Goal: Task Accomplishment & Management: Manage account settings

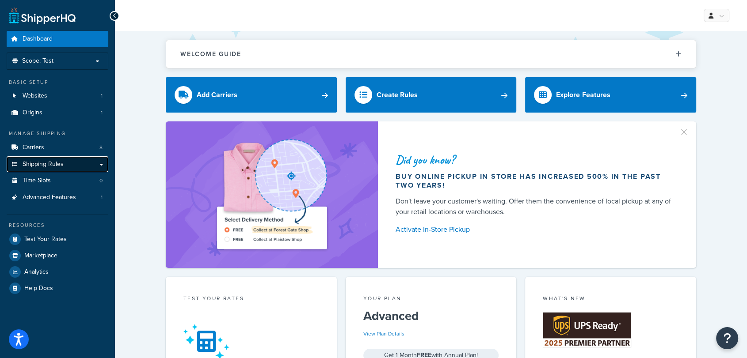
click at [98, 163] on link "Shipping Rules" at bounding box center [58, 164] width 102 height 16
click at [62, 65] on p "Scope: Test" at bounding box center [58, 61] width 94 height 8
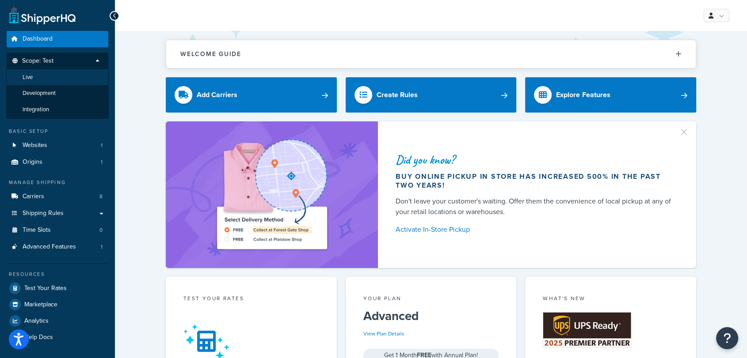
click at [55, 84] on li "Live" at bounding box center [57, 77] width 103 height 16
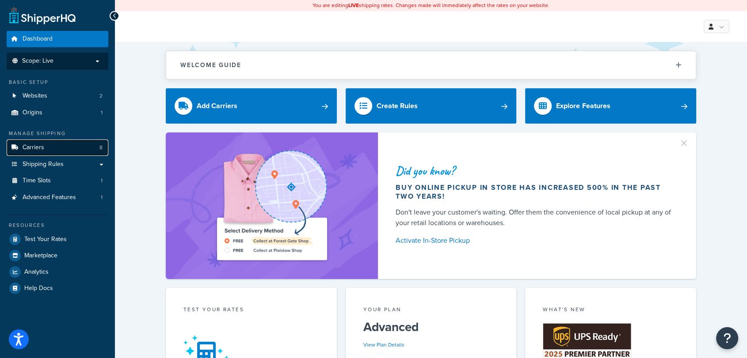
click at [62, 150] on link "Carriers 8" at bounding box center [58, 148] width 102 height 16
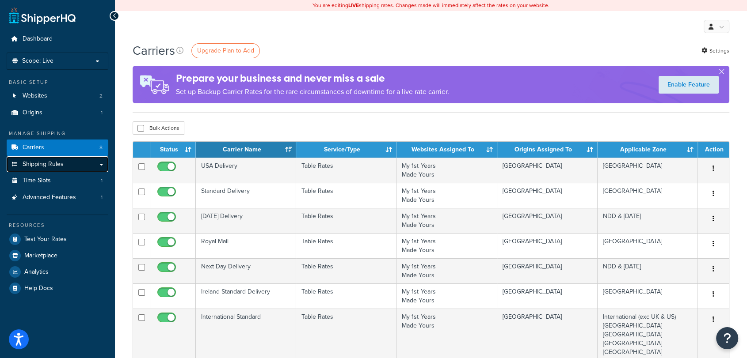
click at [63, 163] on link "Shipping Rules" at bounding box center [58, 164] width 102 height 16
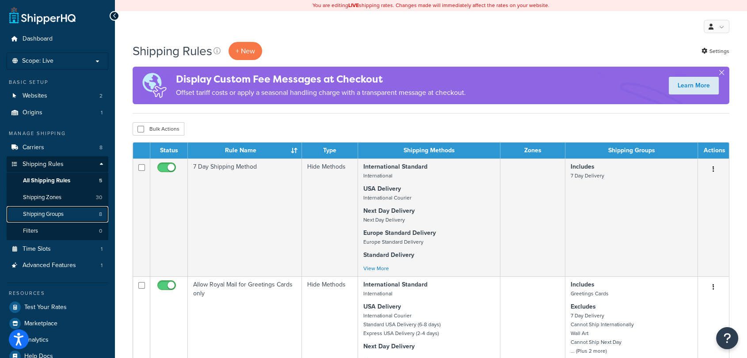
click at [59, 211] on span "Shipping Groups" at bounding box center [43, 215] width 41 height 8
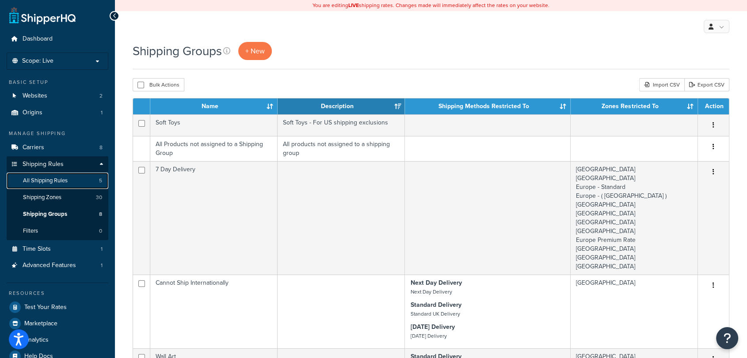
click at [54, 179] on span "All Shipping Rules" at bounding box center [45, 181] width 45 height 8
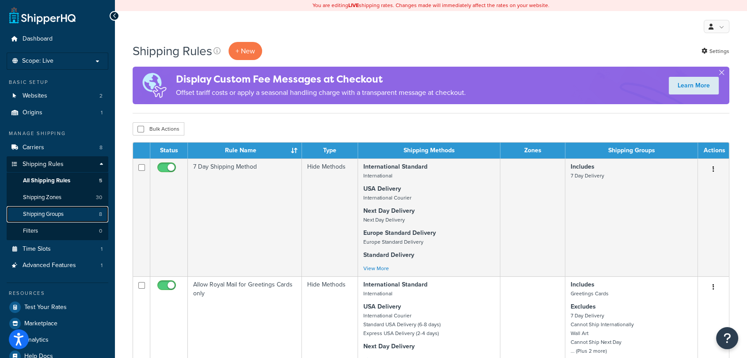
click at [56, 214] on span "Shipping Groups" at bounding box center [43, 215] width 41 height 8
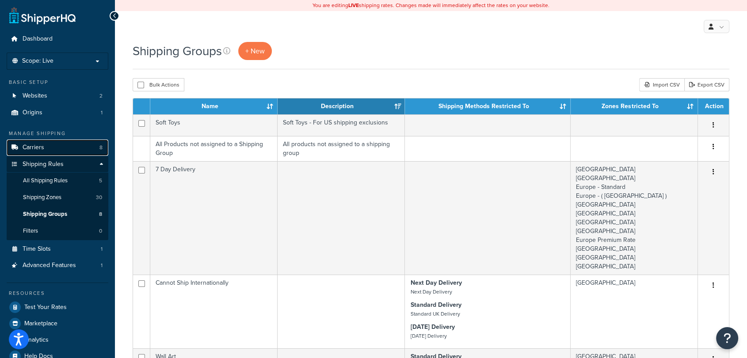
click at [66, 150] on link "Carriers 8" at bounding box center [58, 148] width 102 height 16
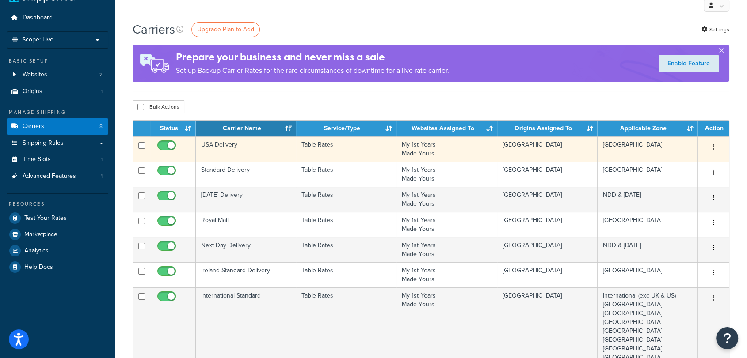
scroll to position [34, 0]
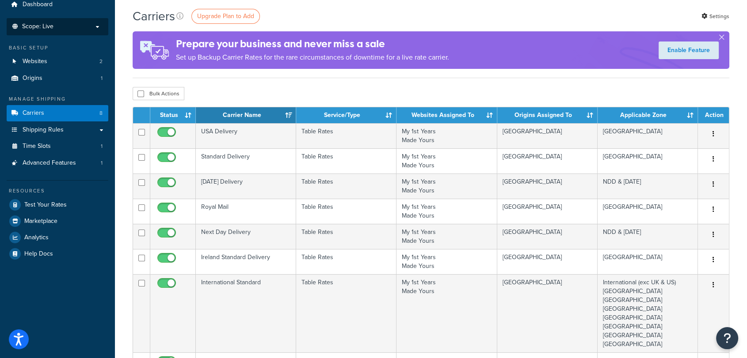
click at [74, 22] on li "Scope: Live Development Integration Test" at bounding box center [58, 26] width 102 height 17
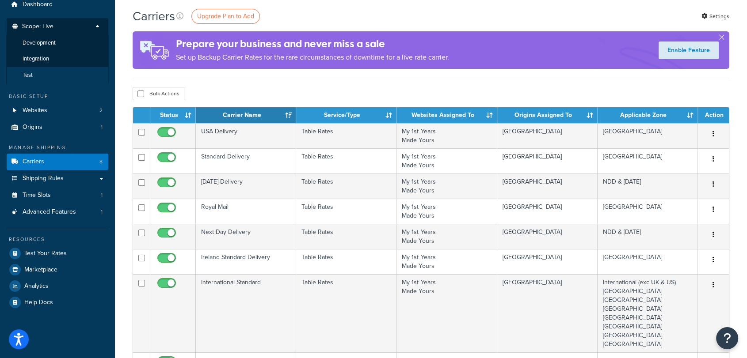
click at [48, 75] on li "Test" at bounding box center [57, 75] width 103 height 16
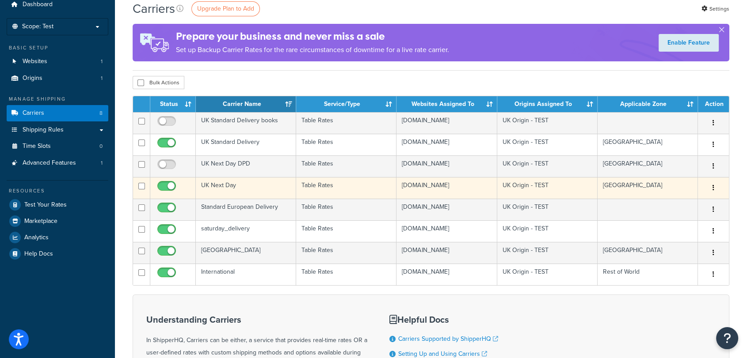
click at [247, 189] on td "UK Next Day" at bounding box center [246, 188] width 100 height 22
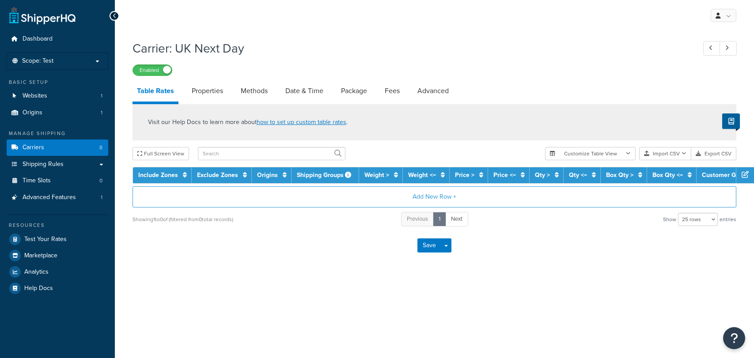
select select "25"
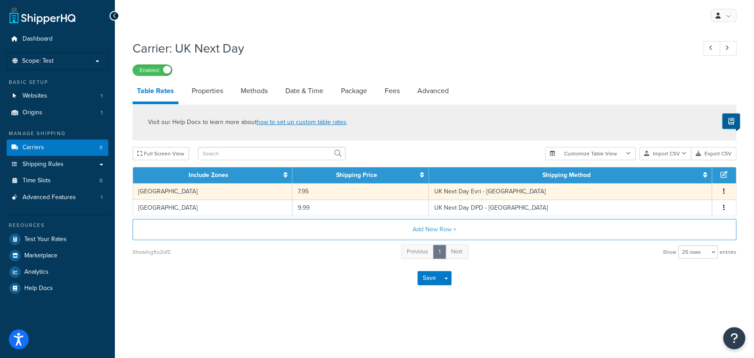
click at [724, 187] on button "button" at bounding box center [724, 192] width 7 height 10
click at [667, 172] on div "Edit" at bounding box center [679, 173] width 63 height 18
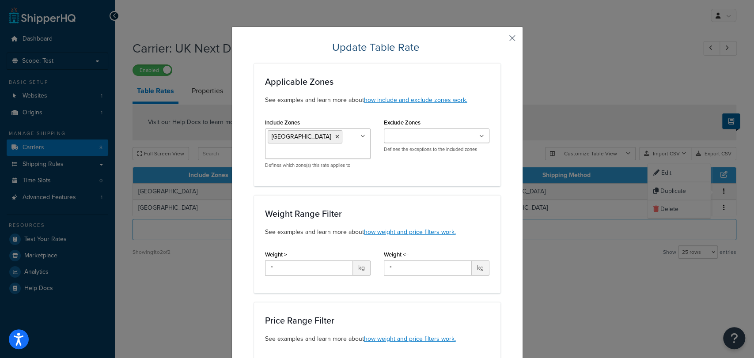
click at [501, 40] on button "button" at bounding box center [500, 41] width 2 height 2
click at [501, 42] on button "button" at bounding box center [500, 41] width 2 height 2
click at [511, 19] on div "Update Table Rate Applicable Zones See examples and learn more about how includ…" at bounding box center [377, 179] width 754 height 358
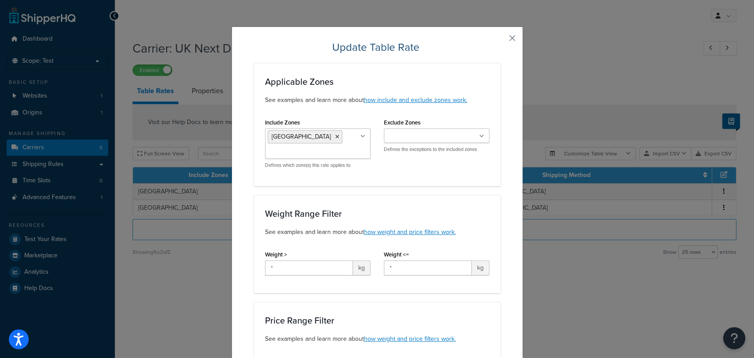
click at [501, 42] on button "button" at bounding box center [500, 41] width 2 height 2
click at [501, 40] on button "button" at bounding box center [500, 41] width 2 height 2
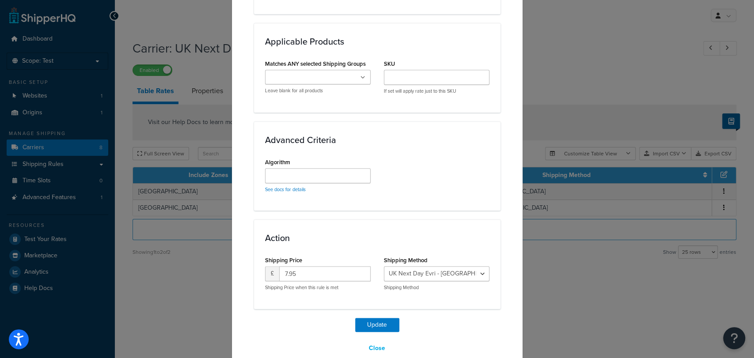
scroll to position [490, 0]
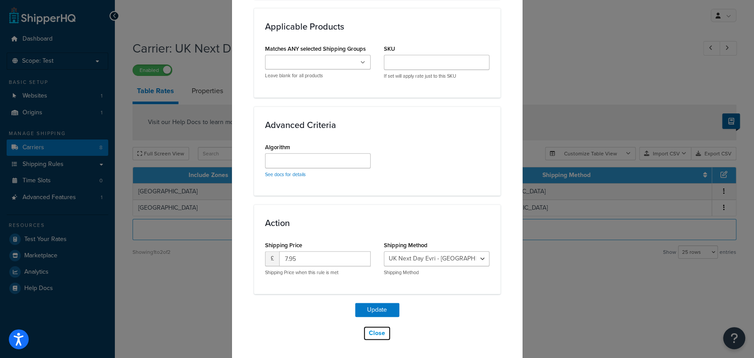
click at [376, 331] on button "Close" at bounding box center [377, 333] width 28 height 15
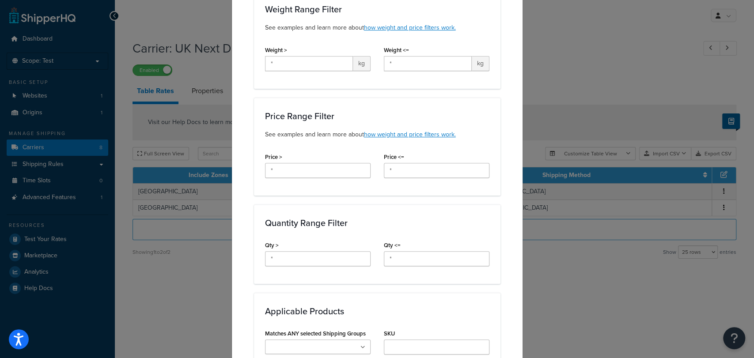
scroll to position [0, 0]
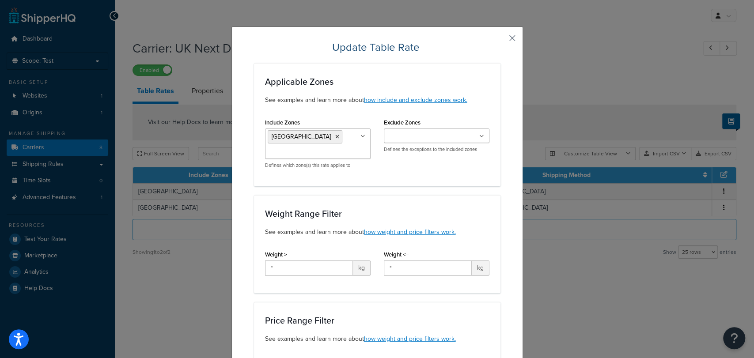
click at [501, 40] on button "button" at bounding box center [500, 41] width 2 height 2
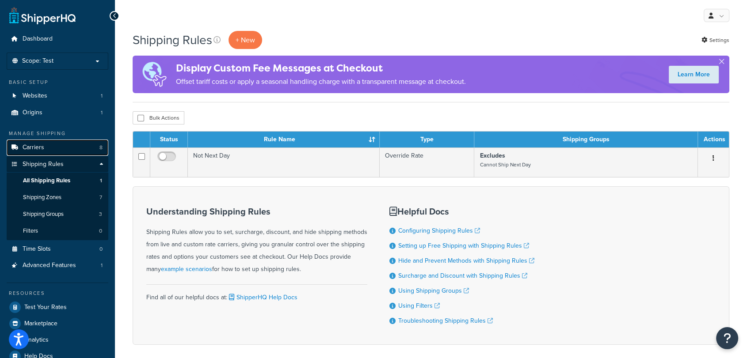
click at [50, 141] on link "Carriers 8" at bounding box center [58, 148] width 102 height 16
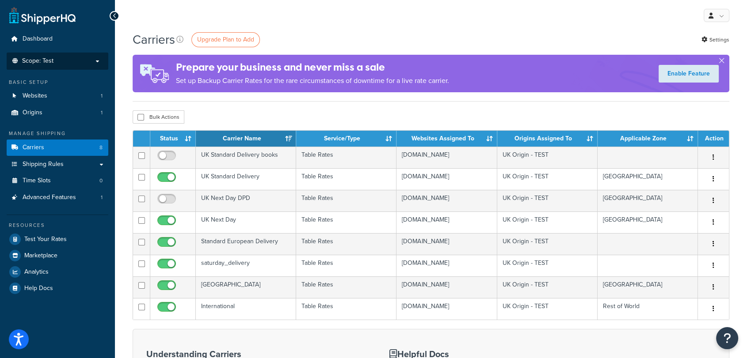
click at [68, 61] on p "Scope: Test" at bounding box center [58, 61] width 94 height 8
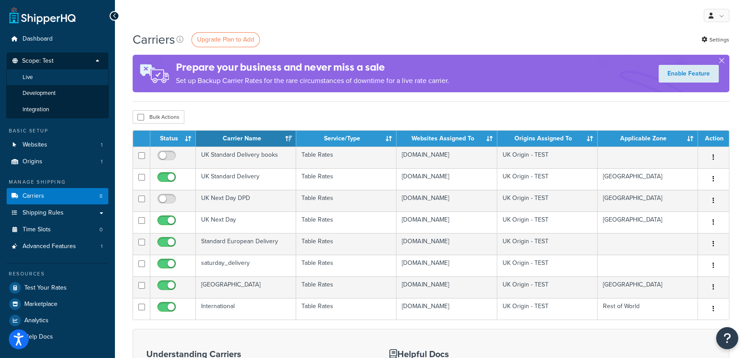
click at [56, 76] on li "Live" at bounding box center [57, 77] width 103 height 16
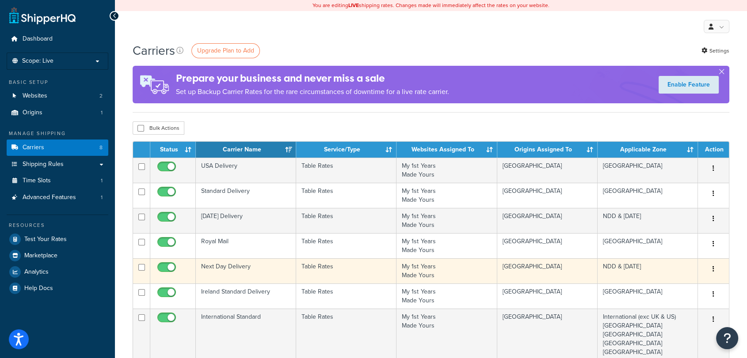
click at [258, 263] on td "Next Day Delivery" at bounding box center [246, 271] width 100 height 25
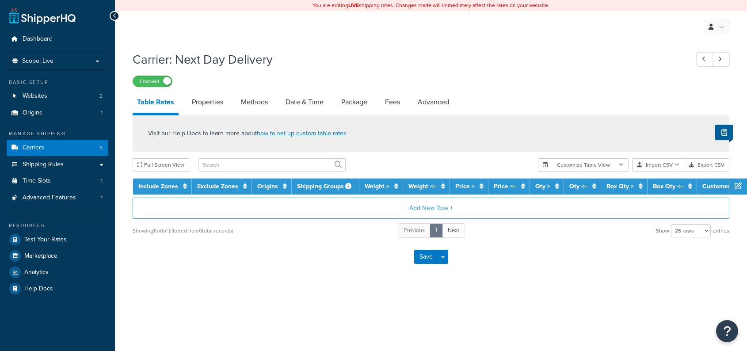
select select "25"
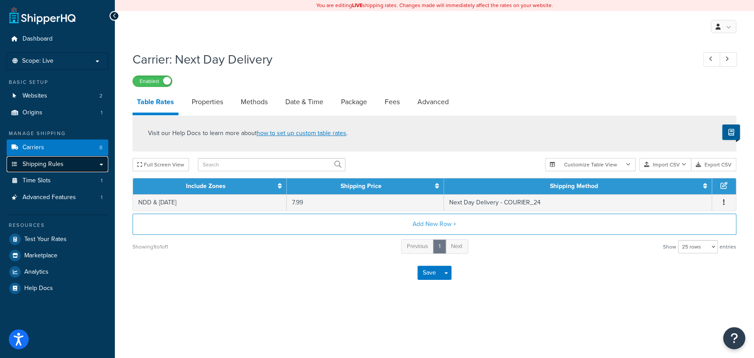
click at [102, 163] on link "Shipping Rules" at bounding box center [58, 164] width 102 height 16
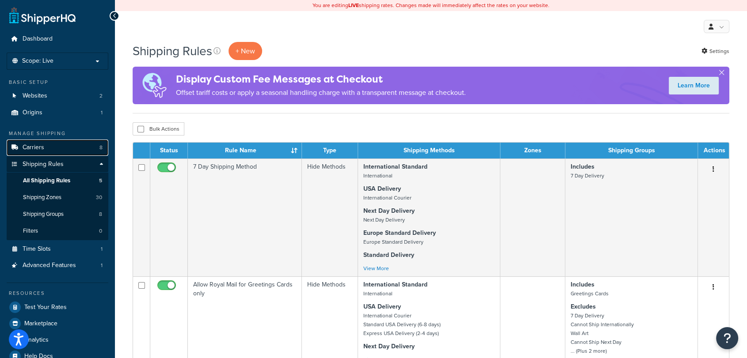
click at [53, 145] on link "Carriers 8" at bounding box center [58, 148] width 102 height 16
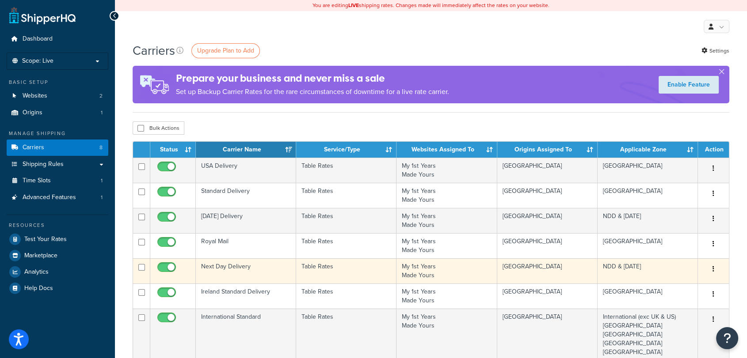
click at [229, 270] on td "Next Day Delivery" at bounding box center [246, 271] width 100 height 25
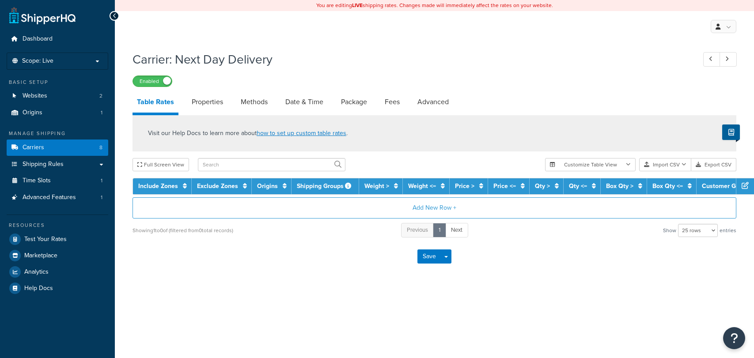
select select "25"
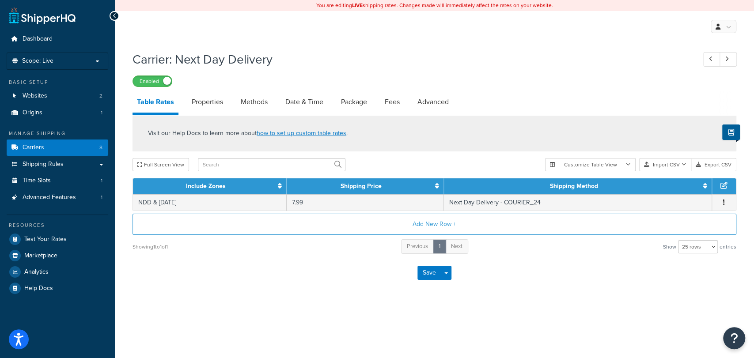
click at [534, 298] on div "Carrier: Next Day Delivery Enabled Table Rates Properties Methods Date & Time P…" at bounding box center [435, 179] width 640 height 267
click at [248, 107] on link "Methods" at bounding box center [254, 101] width 36 height 21
select select "25"
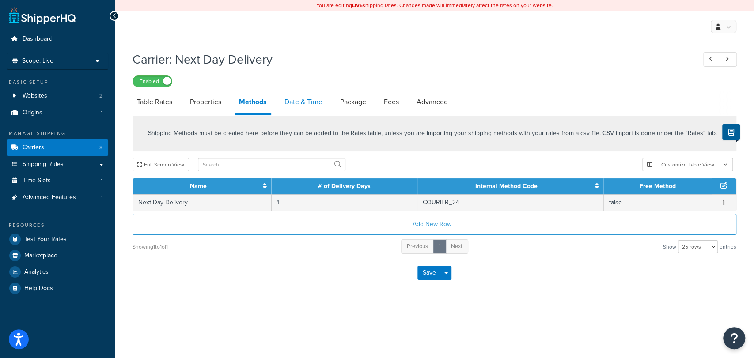
click at [296, 100] on link "Date & Time" at bounding box center [303, 101] width 47 height 21
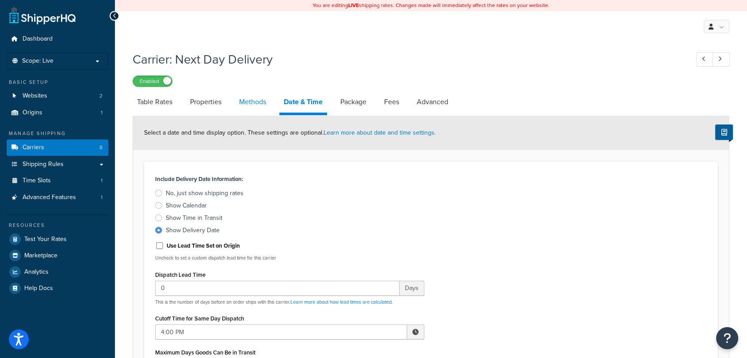
click at [239, 106] on link "Methods" at bounding box center [253, 101] width 36 height 21
select select "25"
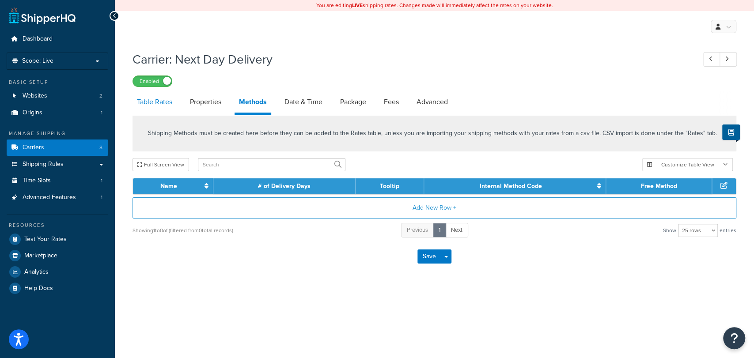
click at [165, 100] on link "Table Rates" at bounding box center [155, 101] width 44 height 21
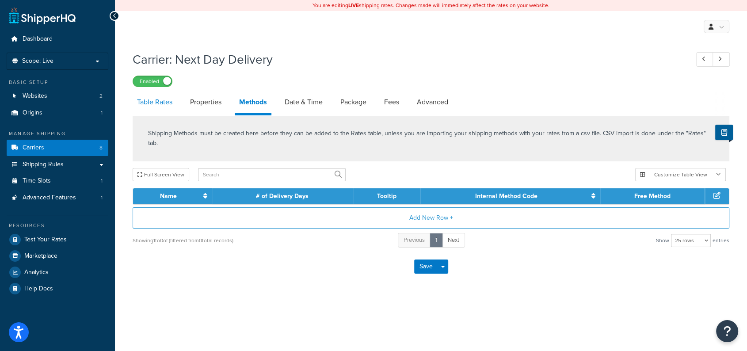
select select "25"
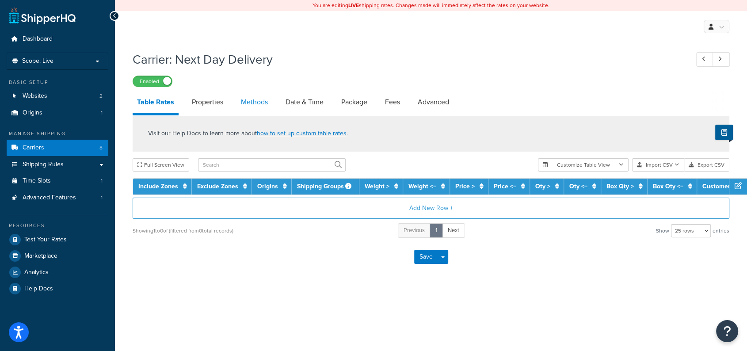
click at [264, 98] on link "Methods" at bounding box center [254, 101] width 36 height 21
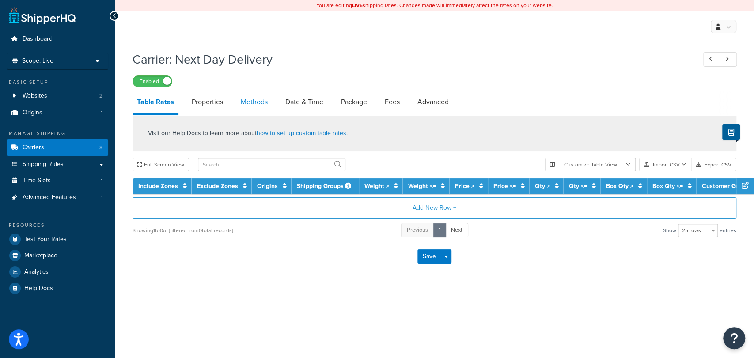
select select "25"
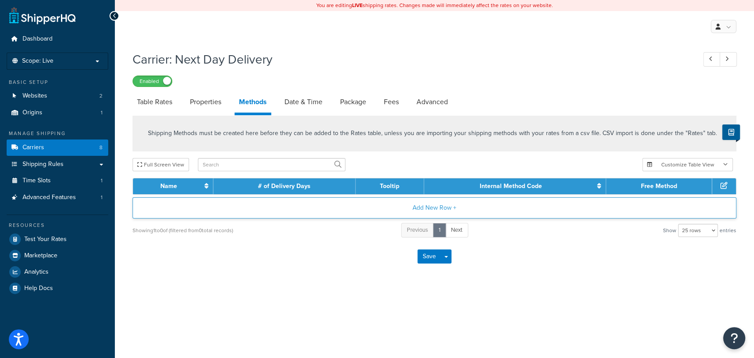
click at [442, 210] on button "Add New Row +" at bounding box center [435, 208] width 604 height 21
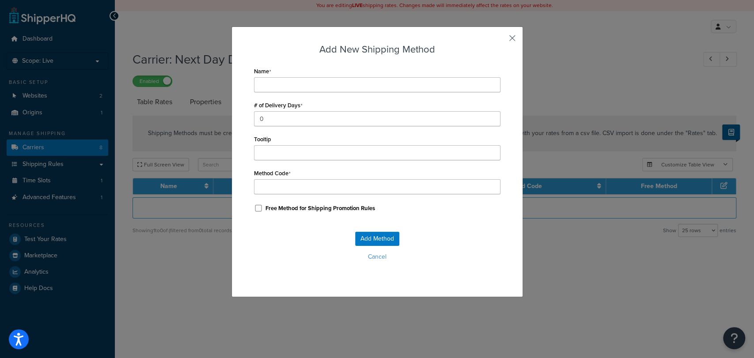
click at [501, 40] on button "button" at bounding box center [500, 41] width 2 height 2
click at [366, 259] on button "Cancel" at bounding box center [377, 257] width 247 height 13
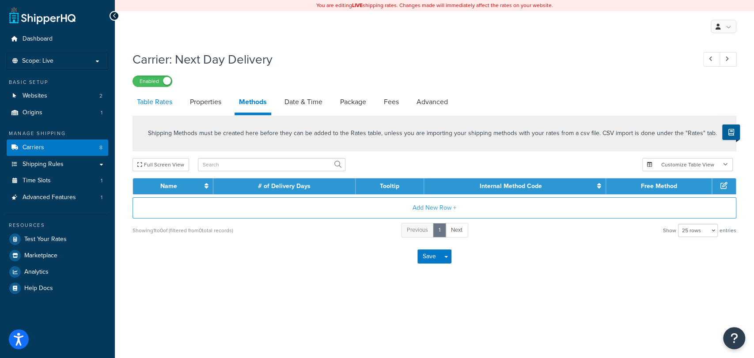
click at [156, 106] on link "Table Rates" at bounding box center [155, 101] width 44 height 21
select select "25"
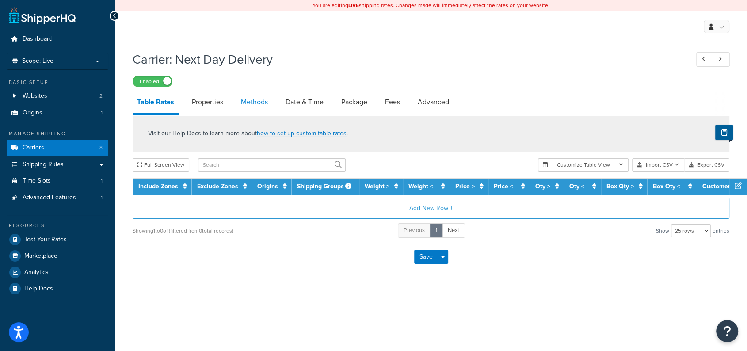
click at [255, 100] on link "Methods" at bounding box center [254, 101] width 36 height 21
select select "25"
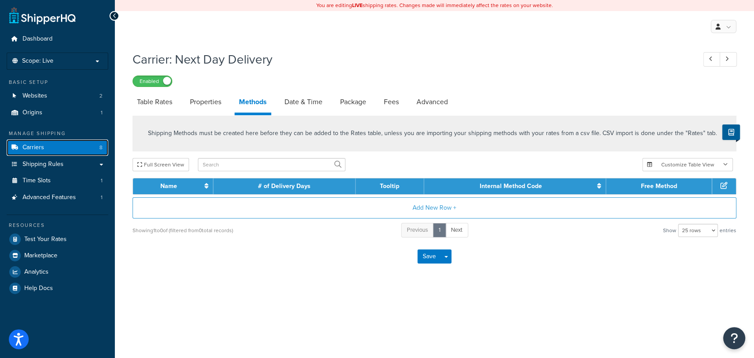
click at [51, 149] on link "Carriers 8" at bounding box center [58, 148] width 102 height 16
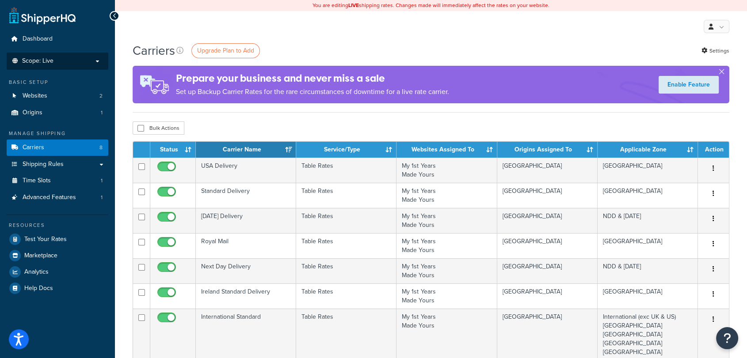
click at [55, 64] on p "Scope: Live" at bounding box center [58, 61] width 94 height 8
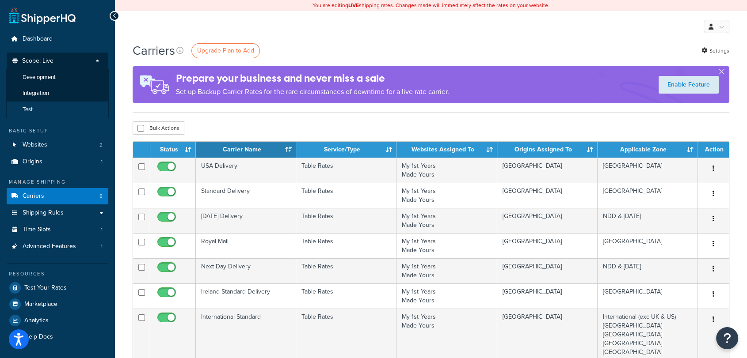
click at [46, 110] on li "Test" at bounding box center [57, 110] width 103 height 16
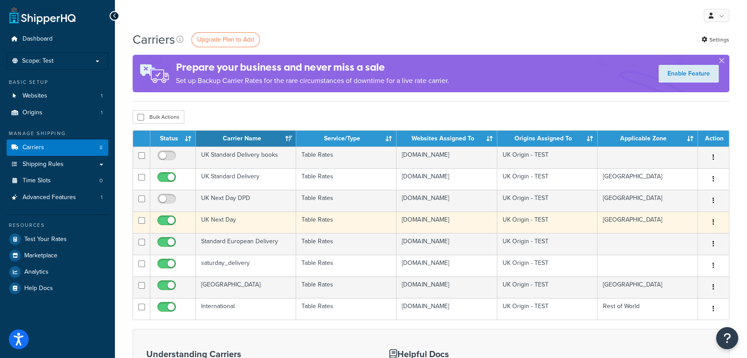
click at [258, 223] on td "UK Next Day" at bounding box center [246, 223] width 100 height 22
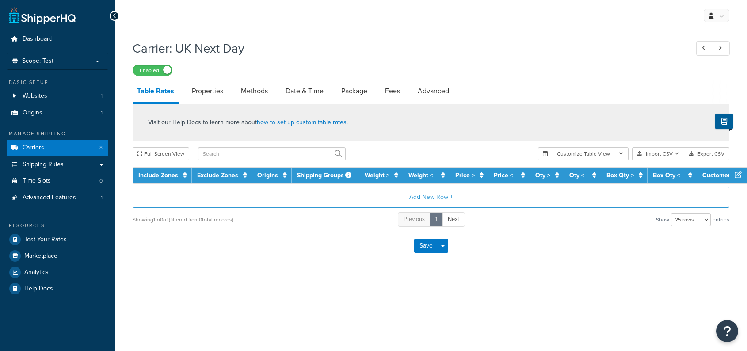
select select "25"
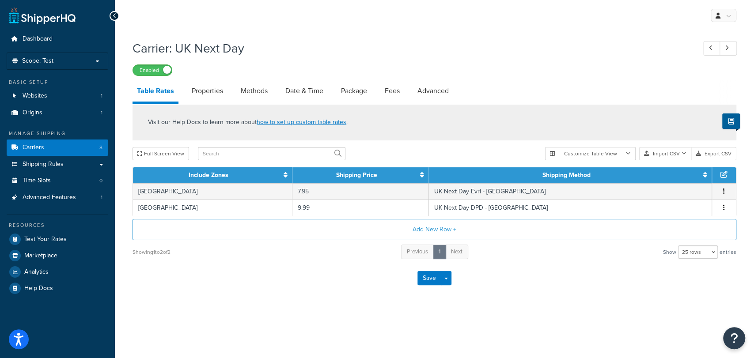
click at [276, 87] on li "Methods" at bounding box center [258, 90] width 45 height 21
click at [254, 92] on link "Methods" at bounding box center [254, 90] width 36 height 21
select select "25"
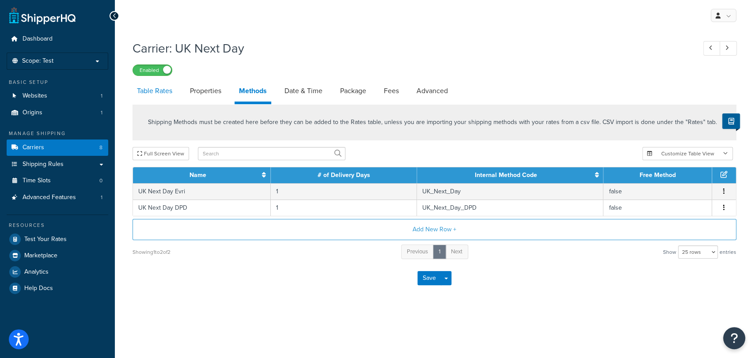
click at [157, 95] on link "Table Rates" at bounding box center [155, 90] width 44 height 21
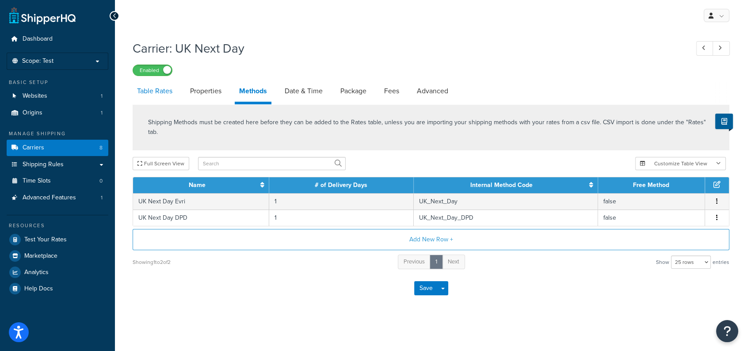
select select "25"
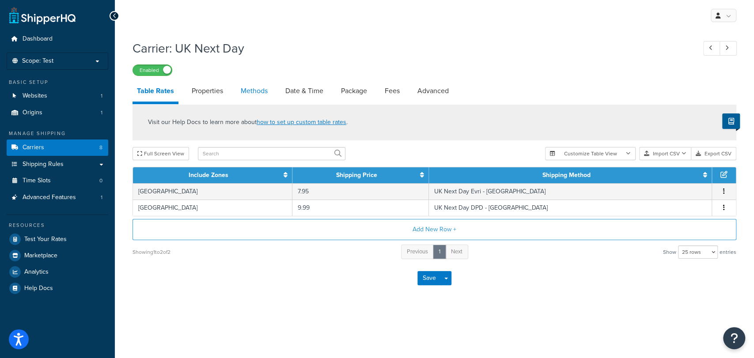
click at [257, 89] on link "Methods" at bounding box center [254, 90] width 36 height 21
select select "25"
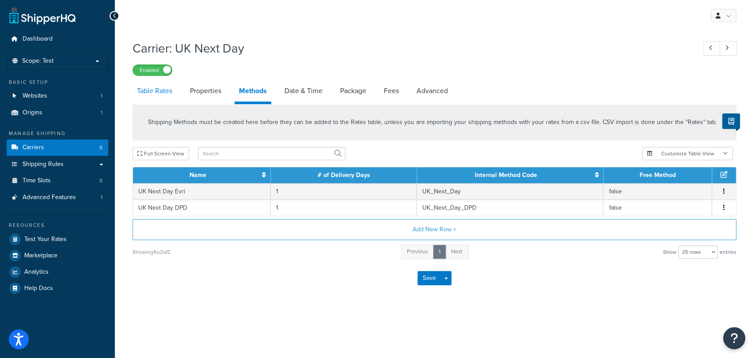
click at [162, 87] on link "Table Rates" at bounding box center [155, 90] width 44 height 21
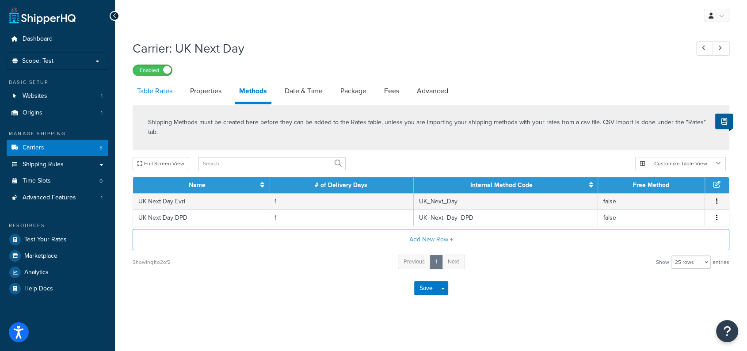
select select "25"
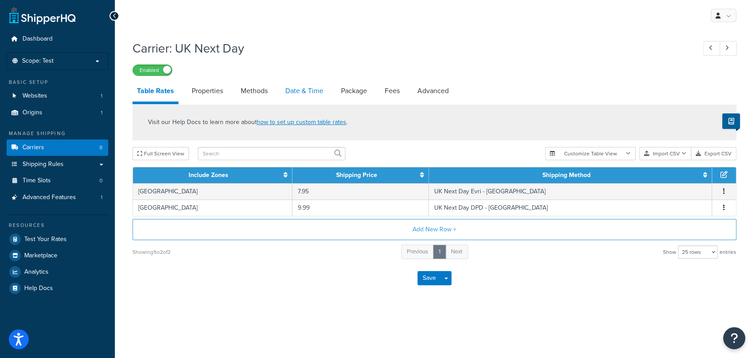
click at [317, 90] on link "Date & Time" at bounding box center [304, 90] width 47 height 21
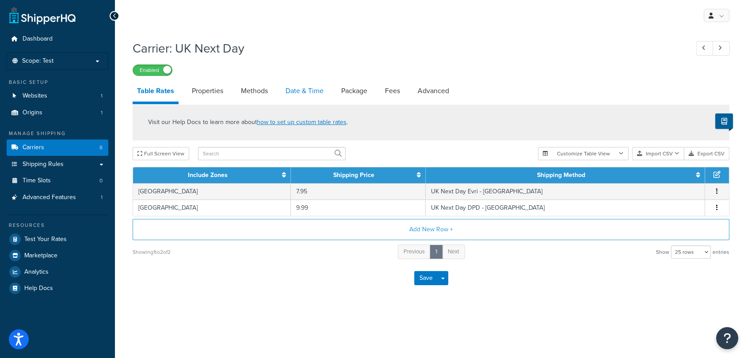
select select "yMd"
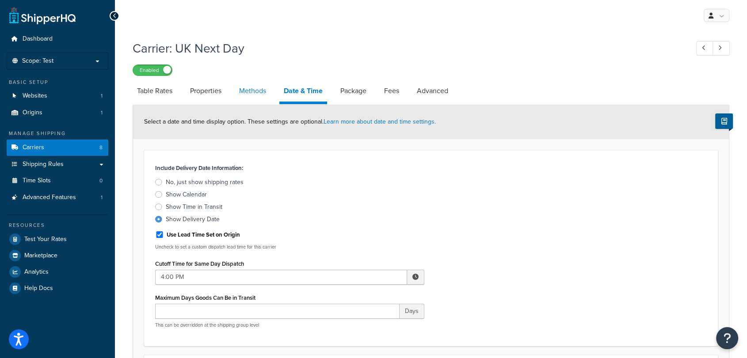
click at [259, 91] on link "Methods" at bounding box center [253, 90] width 36 height 21
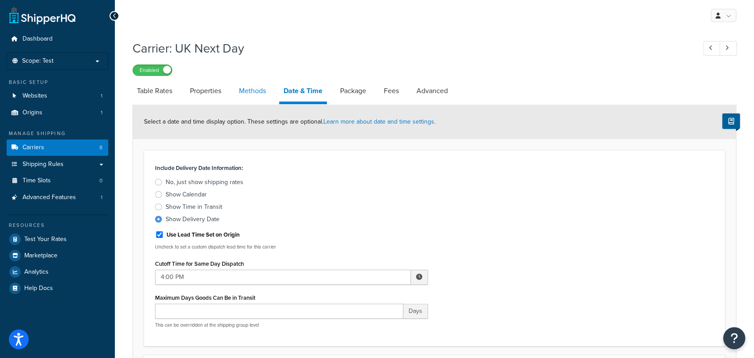
select select "25"
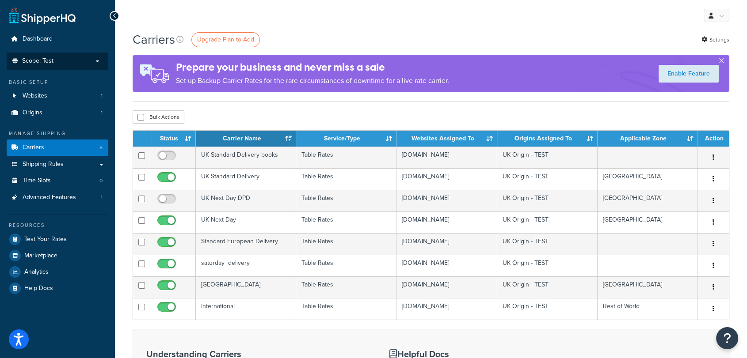
drag, startPoint x: 0, startPoint y: 0, endPoint x: 64, endPoint y: 67, distance: 92.2
click at [64, 67] on li "Scope: Test Live Development Integration" at bounding box center [58, 61] width 102 height 17
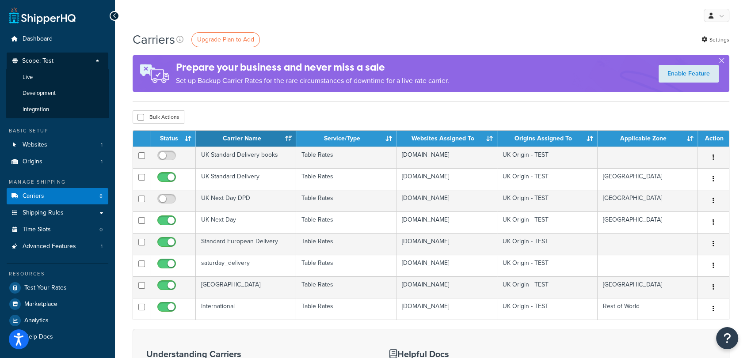
click at [64, 67] on p "Scope: Test" at bounding box center [58, 63] width 94 height 12
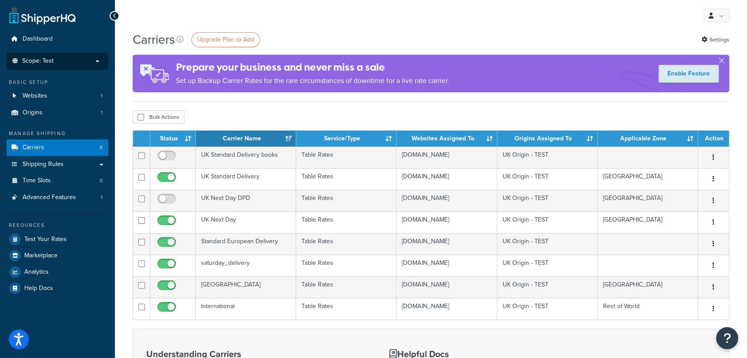
click at [64, 67] on li "Scope: Test Live Development Integration" at bounding box center [58, 61] width 102 height 17
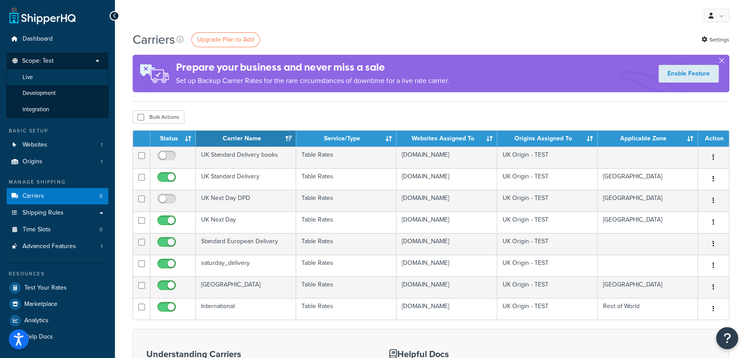
click at [48, 82] on li "Live" at bounding box center [57, 77] width 103 height 16
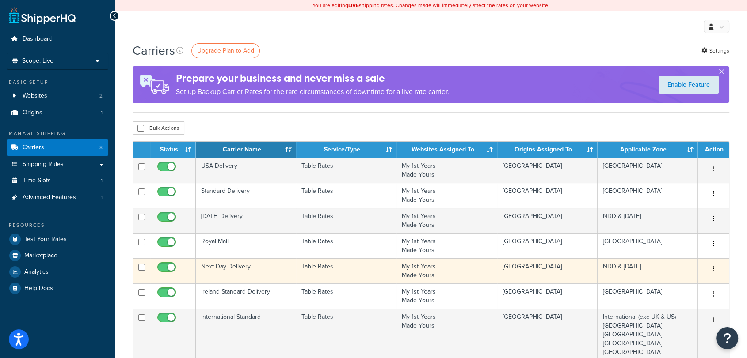
click at [243, 277] on td "Next Day Delivery" at bounding box center [246, 271] width 100 height 25
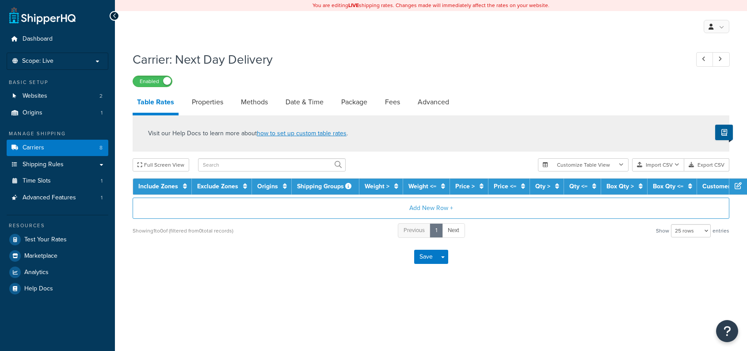
select select "25"
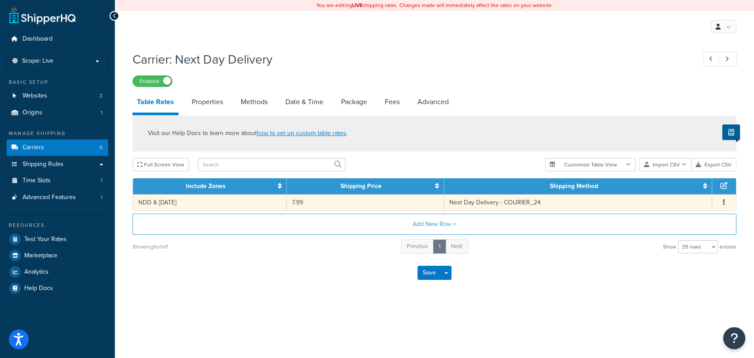
click at [545, 206] on td "Next Day Delivery - COURIER_24" at bounding box center [578, 202] width 268 height 16
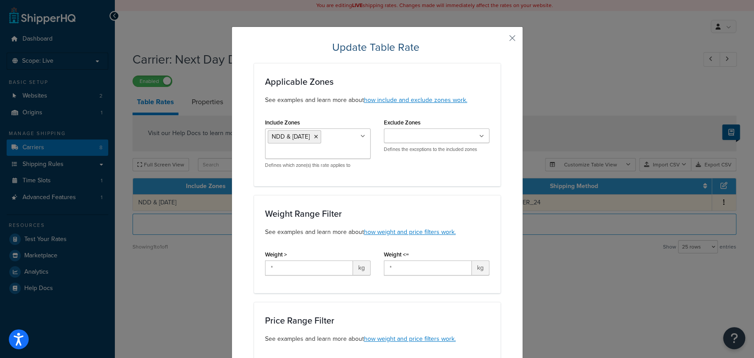
click at [545, 206] on div "Update Table Rate Applicable Zones See examples and learn more about how includ…" at bounding box center [377, 179] width 754 height 358
click at [501, 40] on button "button" at bounding box center [500, 41] width 2 height 2
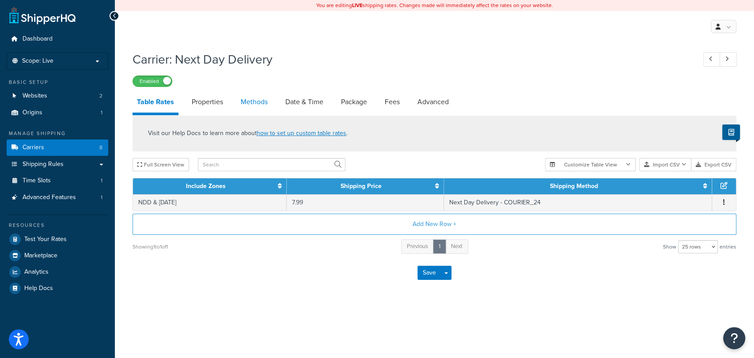
click at [262, 103] on link "Methods" at bounding box center [254, 101] width 36 height 21
select select "25"
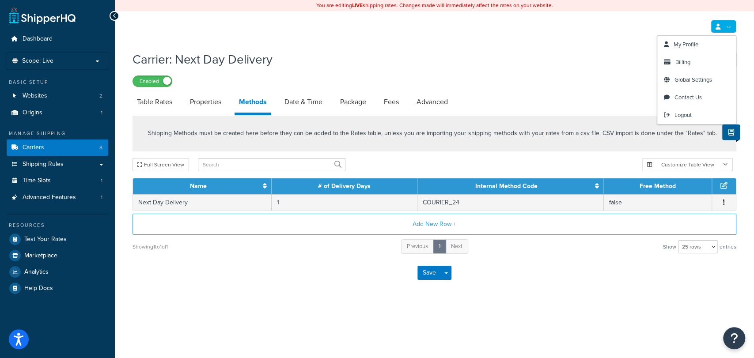
click at [729, 24] on link at bounding box center [724, 26] width 26 height 13
click at [694, 117] on link "Logout" at bounding box center [697, 116] width 79 height 18
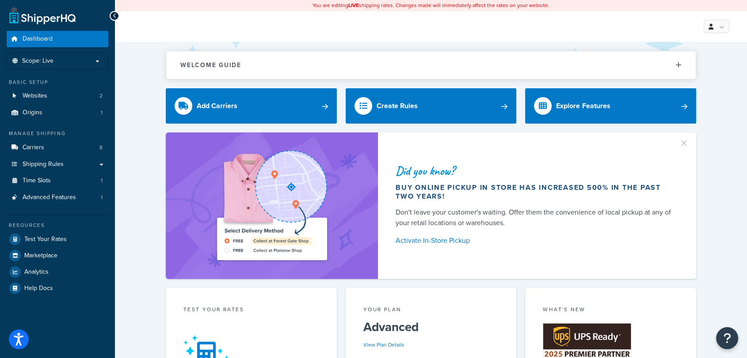
click at [702, 171] on div "Did you know? Buy online pickup in store has increased 500% in the past two yea…" at bounding box center [431, 206] width 597 height 147
click at [61, 150] on link "Carriers 8" at bounding box center [58, 148] width 102 height 16
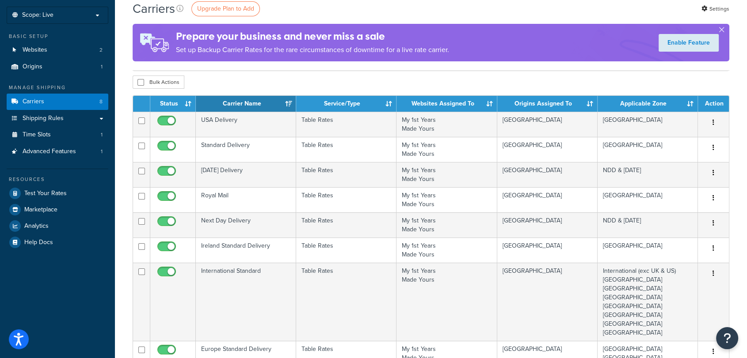
scroll to position [47, 0]
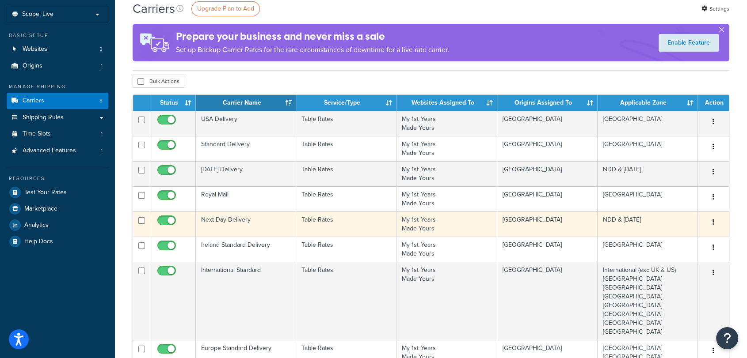
click at [248, 224] on td "Next Day Delivery" at bounding box center [246, 224] width 100 height 25
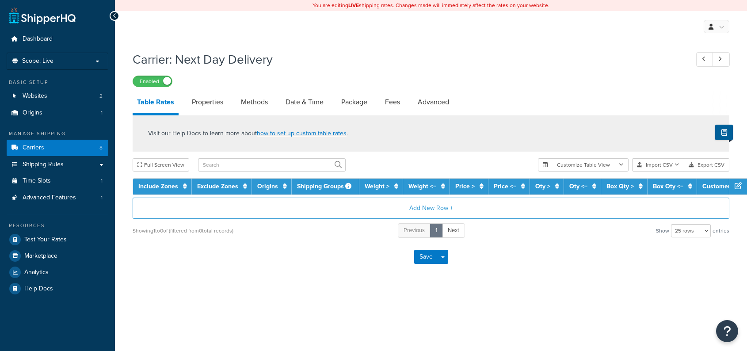
select select "25"
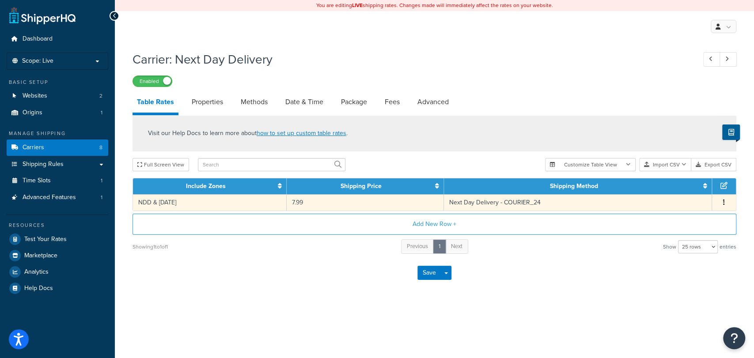
click at [723, 202] on button "button" at bounding box center [724, 203] width 7 height 10
click at [618, 296] on div "Carrier: Next Day Delivery Enabled Table Rates Properties Methods Date & Time P…" at bounding box center [435, 179] width 640 height 267
click at [722, 202] on button "button" at bounding box center [724, 203] width 7 height 10
click at [672, 185] on div "Edit" at bounding box center [679, 184] width 63 height 18
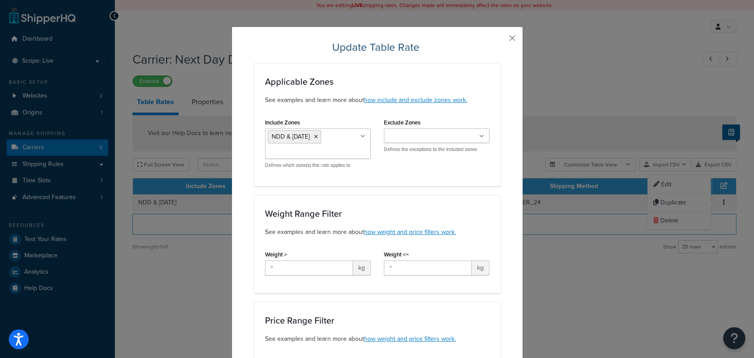
click at [501, 40] on button "button" at bounding box center [500, 41] width 2 height 2
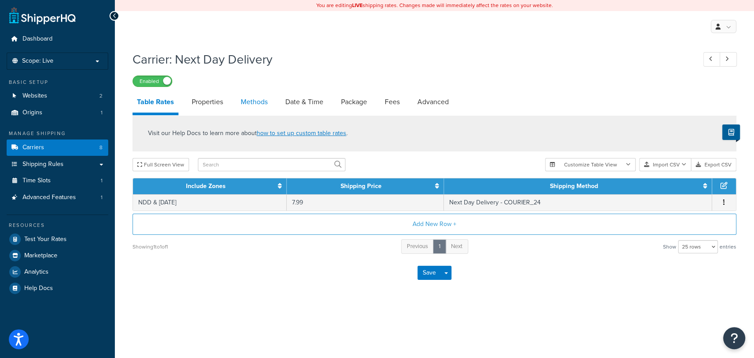
click at [262, 99] on link "Methods" at bounding box center [254, 101] width 36 height 21
select select "25"
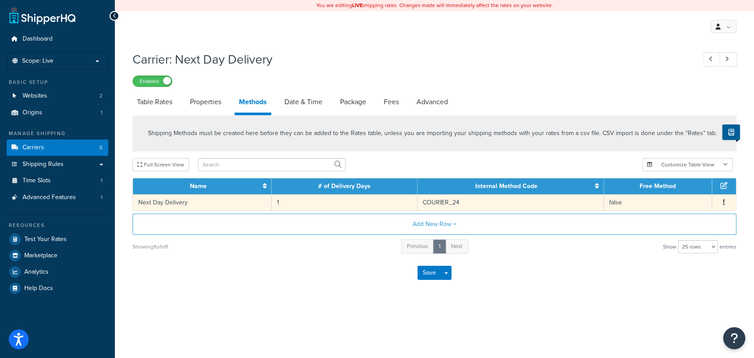
click at [722, 202] on button "button" at bounding box center [724, 203] width 7 height 10
click at [690, 195] on div "Edit" at bounding box center [679, 194] width 63 height 18
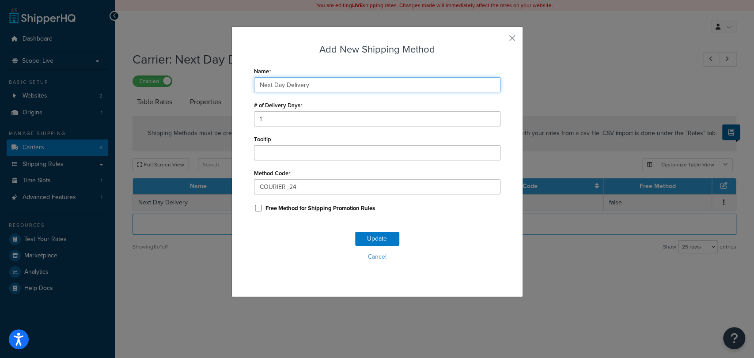
click at [340, 86] on input "Next Day Delivery" at bounding box center [377, 84] width 247 height 15
type input "Next Day Delivery - Evri"
click at [373, 238] on button "Update" at bounding box center [377, 239] width 44 height 14
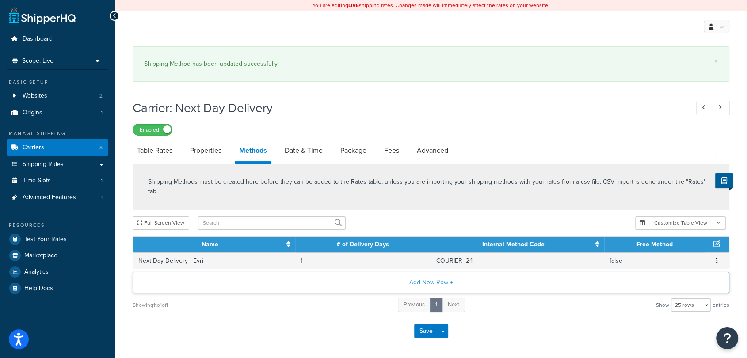
click at [374, 272] on button "Add New Row +" at bounding box center [431, 282] width 597 height 21
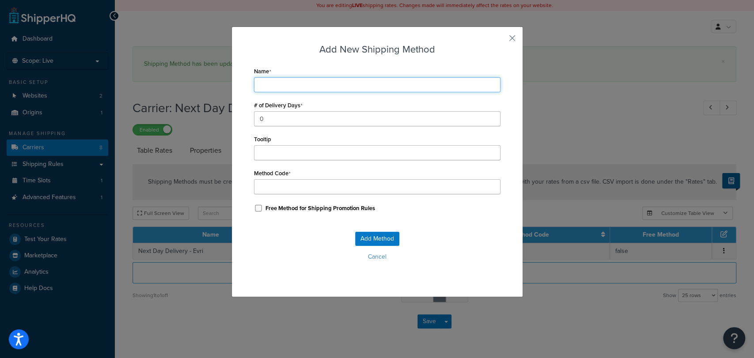
click at [340, 91] on input "Name" at bounding box center [377, 84] width 247 height 15
type input "N"
type input "Ne"
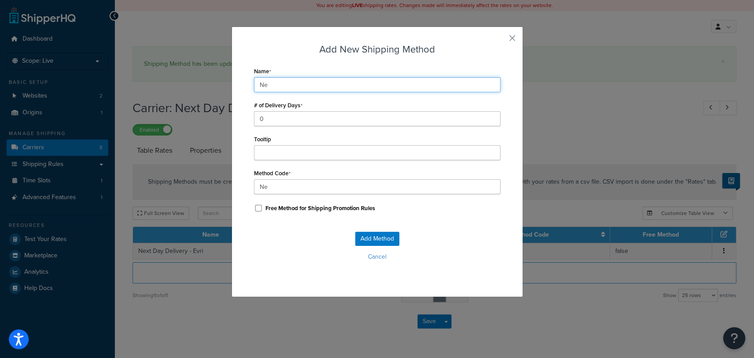
type input "Nex"
type input "Next"
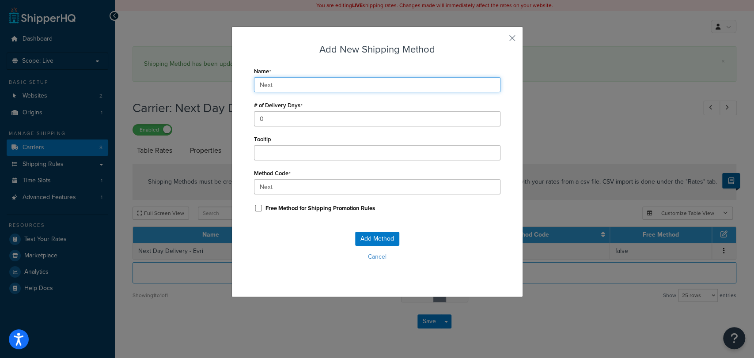
type input "Next_"
type input "Next D"
type input "Next_D"
type input "Next Da"
type input "Next_Da"
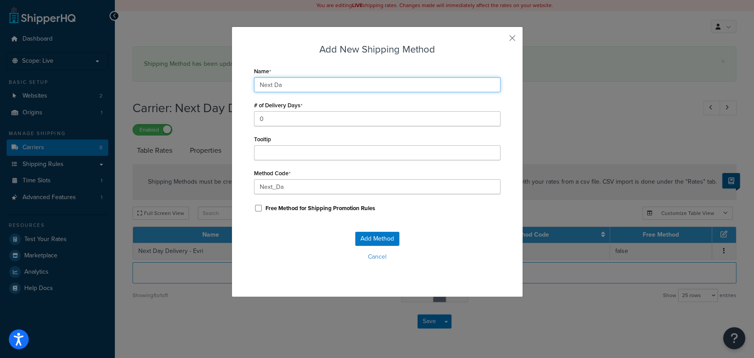
type input "Next Day"
type input "Next_Day"
type input "Next Day"
type input "Next_Day_"
type input "Next Day D"
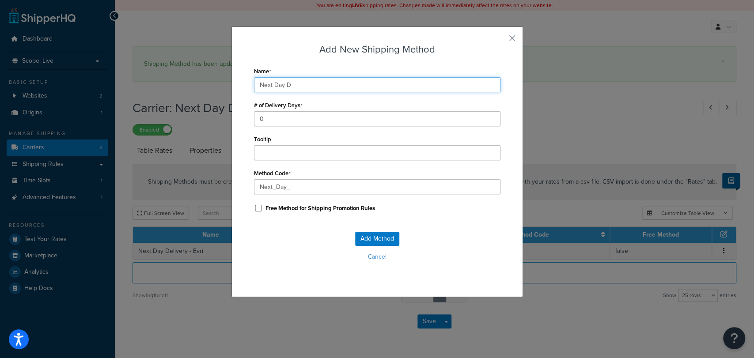
type input "Next_Day_D"
type input "Next Day De"
type input "Next_Day_De"
type input "Next Day Del"
type input "Next_Day_Del"
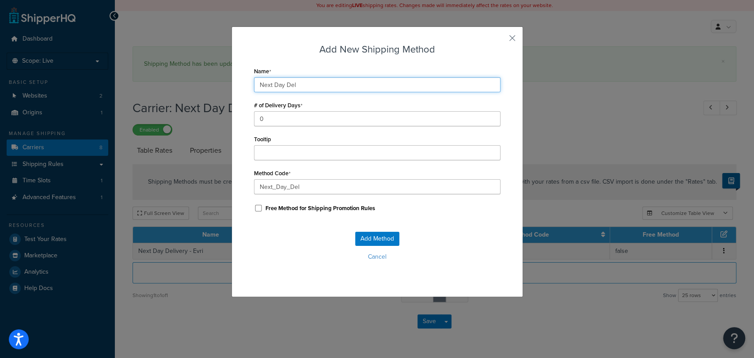
type input "Next Day Deli"
type input "Next_Day_Deli"
type input "Next Day Deliv"
type input "Next_Day_Deliv"
type input "Next Day Delive"
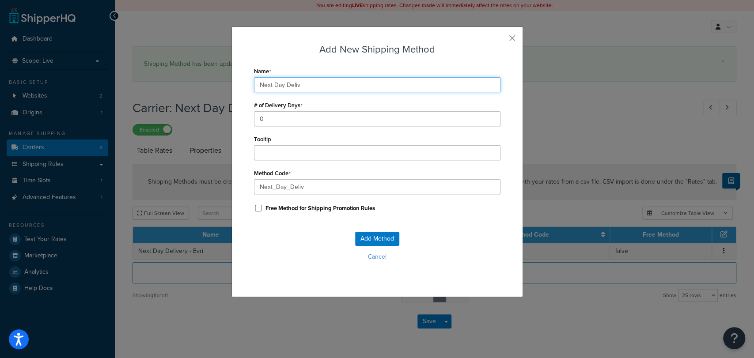
type input "Next_Day_Delive"
type input "Next Day Deliver"
type input "Next_Day_Deliver"
type input "Next Day Delivery"
type input "Next_Day_Delivery"
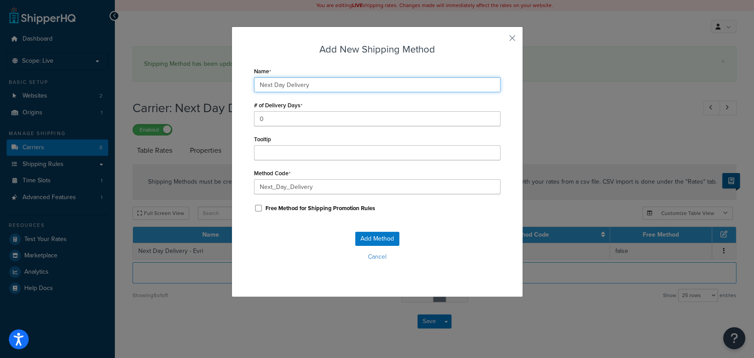
type input "Next Day Delivery"
type input "Next_Day_Delivery_"
type input "Next Day Delivery -"
type input "Next_Day_Delivery_-"
type input "Next Day Delivery -"
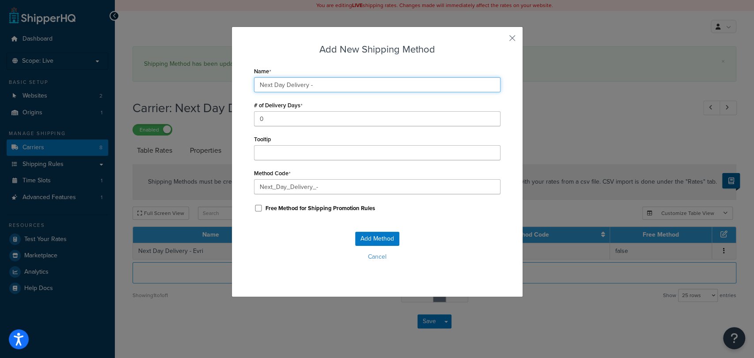
type input "Next_Day_Delivery_-_"
type input "Next Day Delivery - D"
type input "Next_Day_Delivery_-_D"
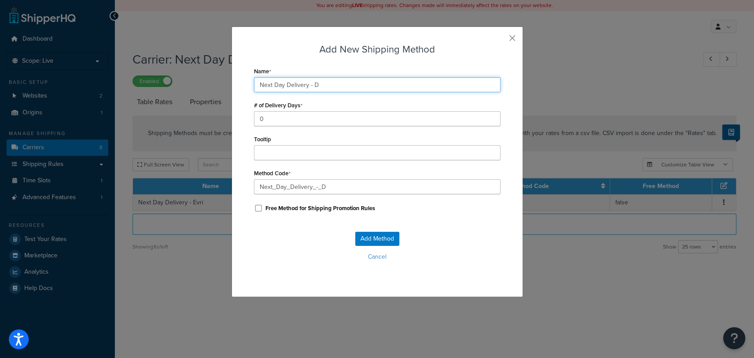
type input "Next Day Delivery - DP"
type input "Next_Day_Delivery_-_DP"
type input "Next Day Delivery - DPD"
type input "Next_Day_Delivery_-_DPD"
type input "Next Day Delivery - DPD"
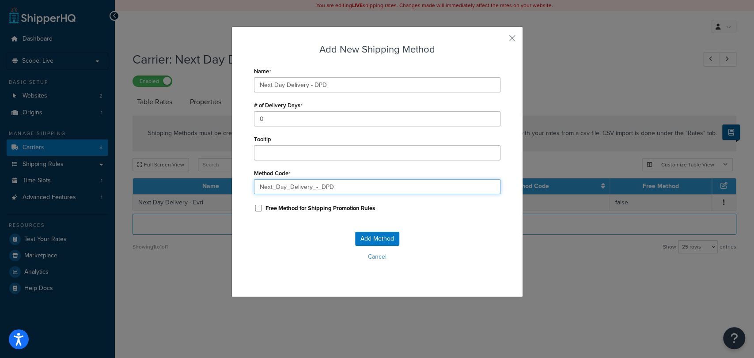
click at [316, 188] on input "Next_Day_Delivery_-_DPD" at bounding box center [377, 186] width 247 height 15
type input "Next_Day_Delivery_DPD"
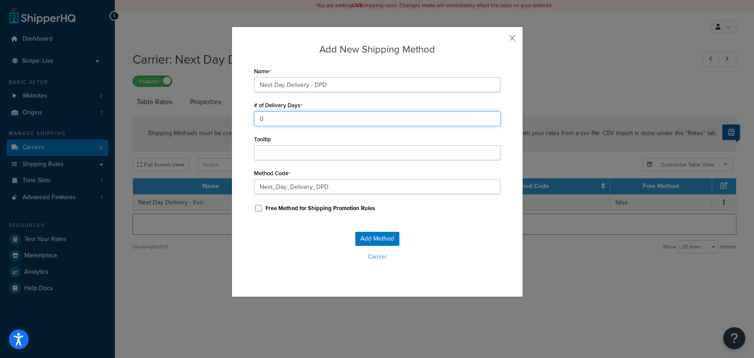
click at [325, 118] on input "0" at bounding box center [377, 118] width 247 height 15
type input "1"
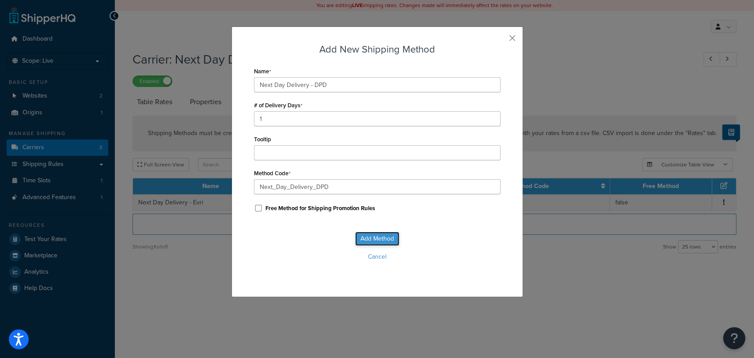
click at [384, 236] on button "Add Method" at bounding box center [377, 239] width 44 height 14
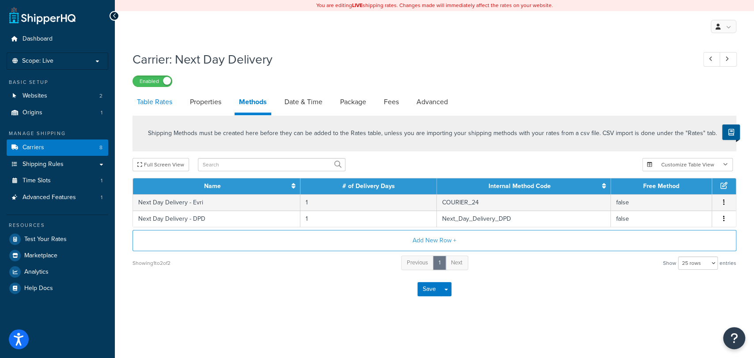
click at [163, 104] on link "Table Rates" at bounding box center [155, 101] width 44 height 21
select select "25"
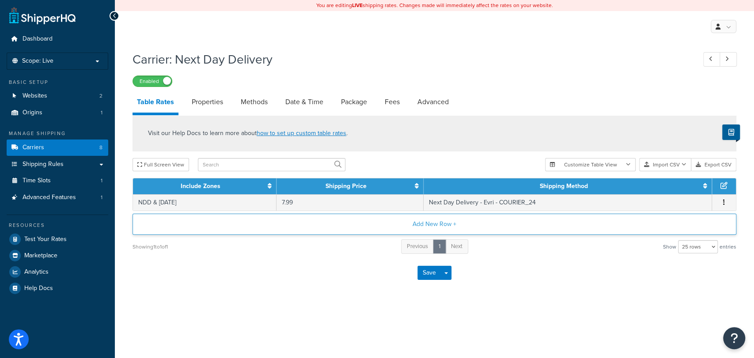
click at [459, 225] on button "Add New Row +" at bounding box center [435, 224] width 604 height 21
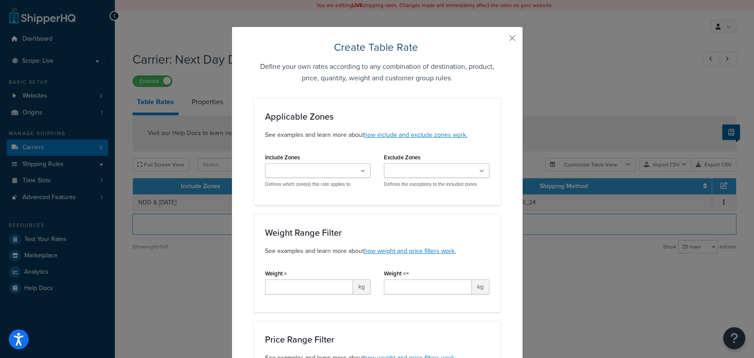
click at [336, 175] on ul at bounding box center [318, 171] width 106 height 15
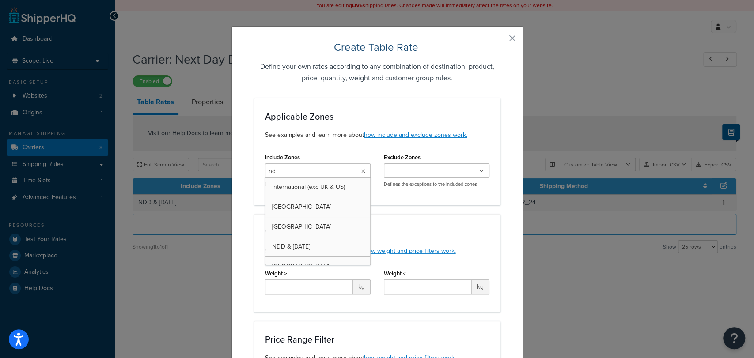
type input "ndd"
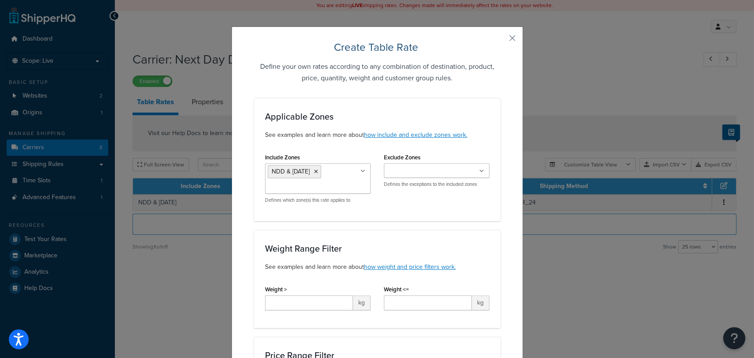
click at [423, 199] on div "Include Zones NDD & Saturday International (exc UK & US) Pakistan Greece Norway…" at bounding box center [378, 180] width 238 height 59
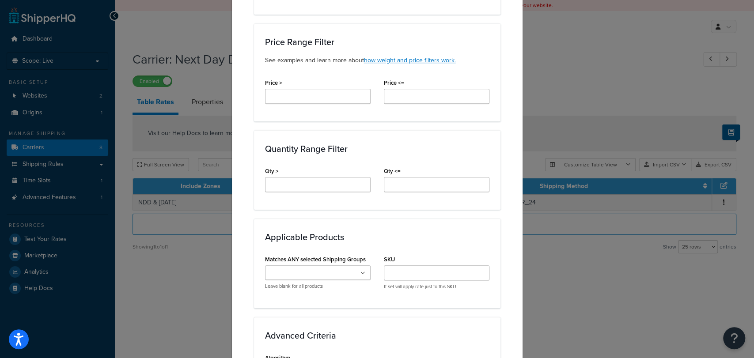
scroll to position [525, 0]
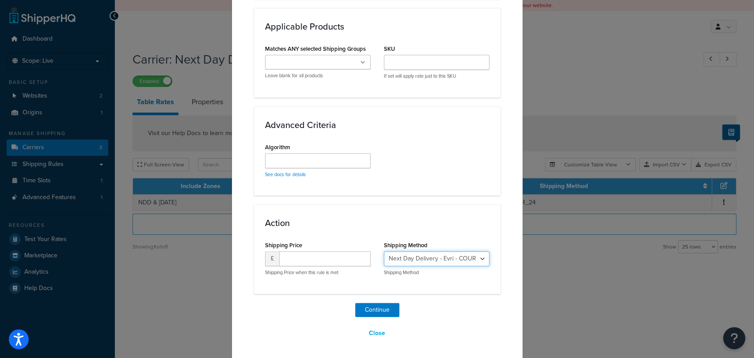
click at [417, 253] on select "Next Day Delivery - Evri - COURIER_24 Next Day Delivery - DPD - Next_Day_Delive…" at bounding box center [437, 258] width 106 height 15
select select "182205"
click at [384, 251] on select "Next Day Delivery - Evri - COURIER_24 Next Day Delivery - DPD - Next_Day_Delive…" at bounding box center [437, 258] width 106 height 15
click at [320, 260] on input "number" at bounding box center [324, 258] width 91 height 15
type input "9.99"
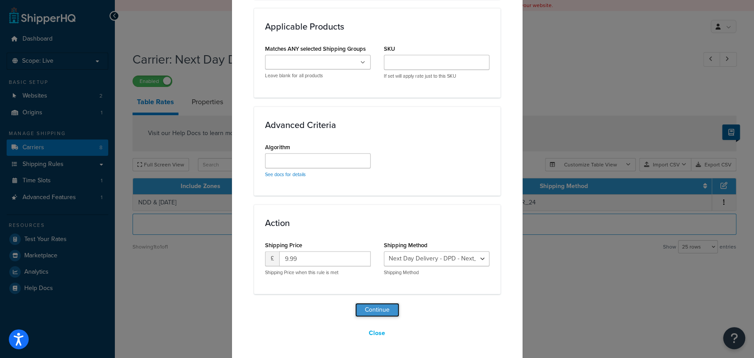
click at [385, 308] on button "Continue" at bounding box center [377, 310] width 44 height 14
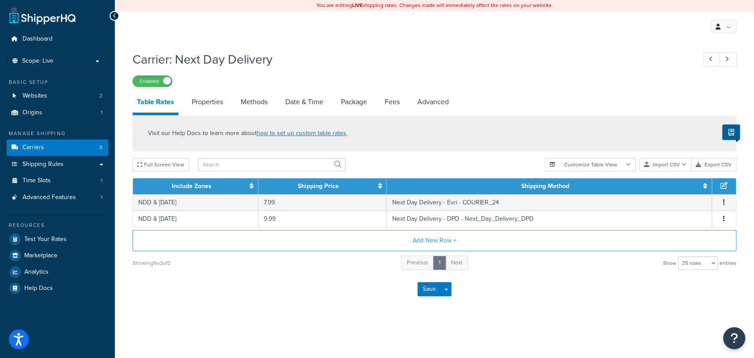
click at [545, 321] on div "Carrier: Next Day Delivery Enabled Table Rates Properties Methods Date & Time P…" at bounding box center [435, 187] width 640 height 283
click at [251, 97] on link "Methods" at bounding box center [254, 101] width 36 height 21
select select "25"
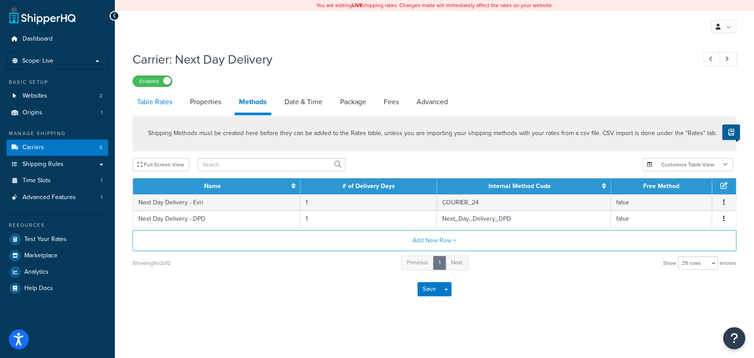
click at [167, 101] on link "Table Rates" at bounding box center [155, 101] width 44 height 21
select select "25"
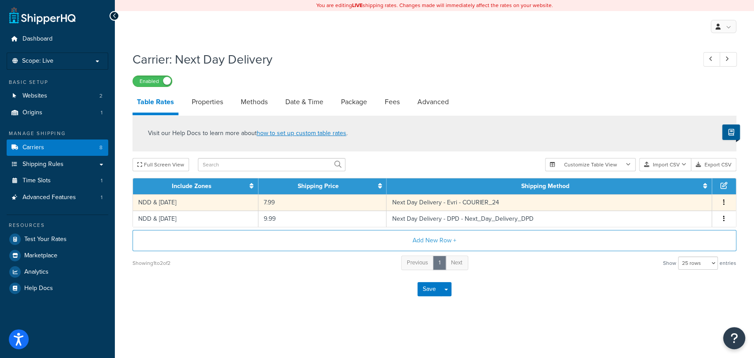
click at [277, 206] on td "7.99" at bounding box center [323, 202] width 128 height 16
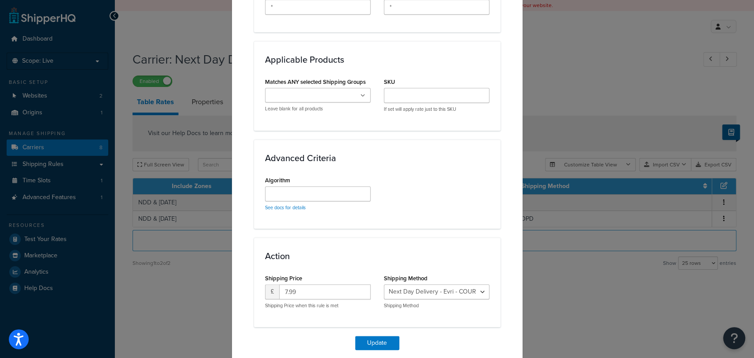
scroll to position [490, 0]
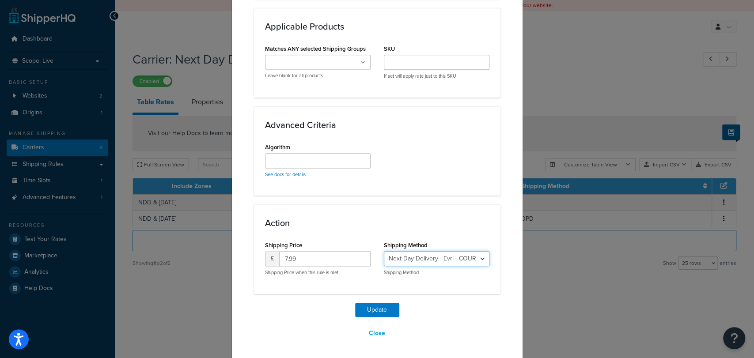
click at [447, 259] on select "Next Day Delivery - Evri - COURIER_24 Next Day Delivery - DPD - Next_Day_Delive…" at bounding box center [437, 258] width 106 height 15
click at [470, 229] on div "Action Shipping Price £ 7.99 Shipping Price when this rule is met Shipping Meth…" at bounding box center [377, 249] width 247 height 89
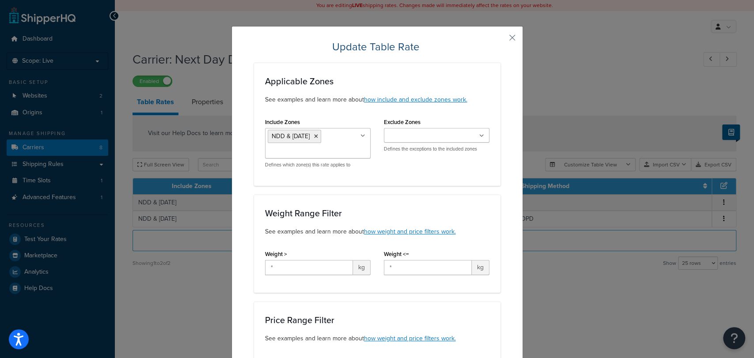
scroll to position [0, 0]
click at [501, 40] on button "button" at bounding box center [500, 41] width 2 height 2
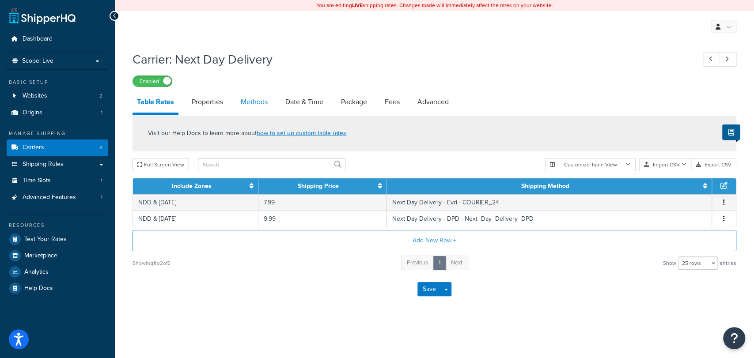
click at [259, 103] on link "Methods" at bounding box center [254, 101] width 36 height 21
select select "25"
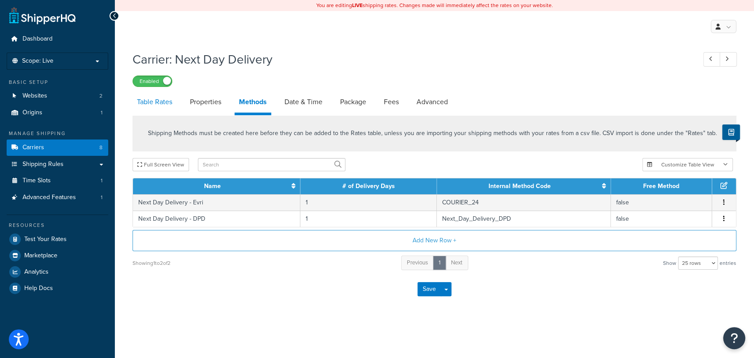
click at [159, 99] on link "Table Rates" at bounding box center [155, 101] width 44 height 21
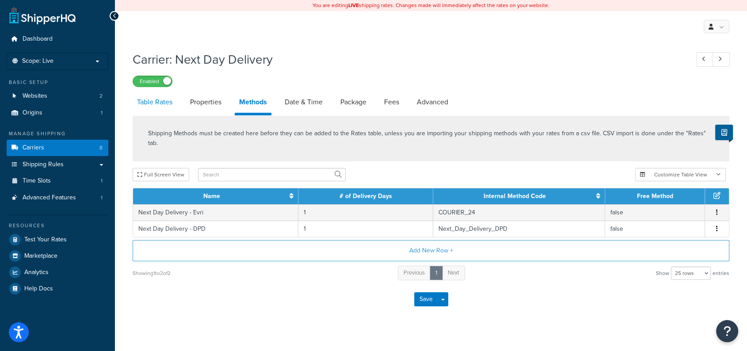
select select "25"
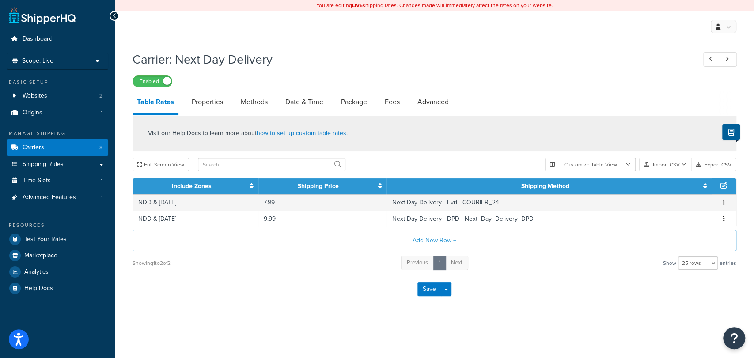
click at [513, 302] on div "Save Save Dropdown Save and Edit" at bounding box center [435, 289] width 604 height 36
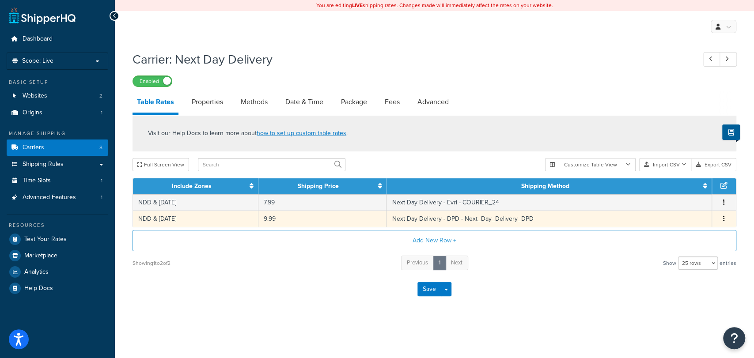
click at [335, 218] on td "9.99" at bounding box center [323, 219] width 128 height 16
select select "182205"
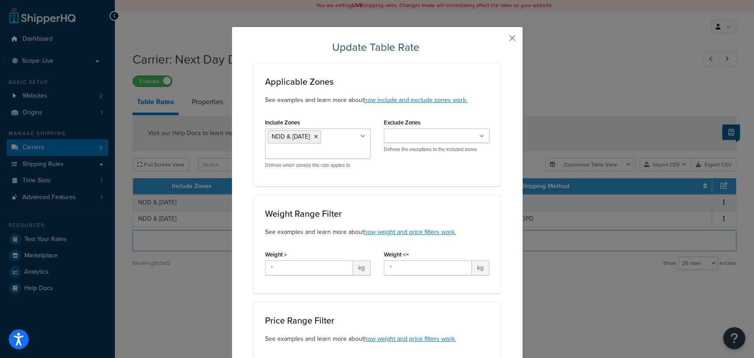
click at [501, 40] on button "button" at bounding box center [500, 41] width 2 height 2
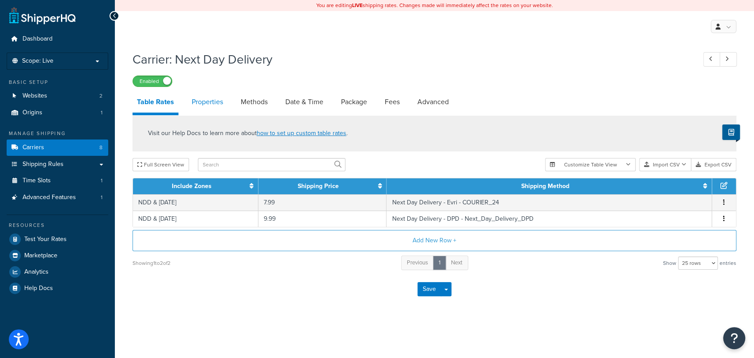
click at [210, 99] on link "Properties" at bounding box center [207, 101] width 40 height 21
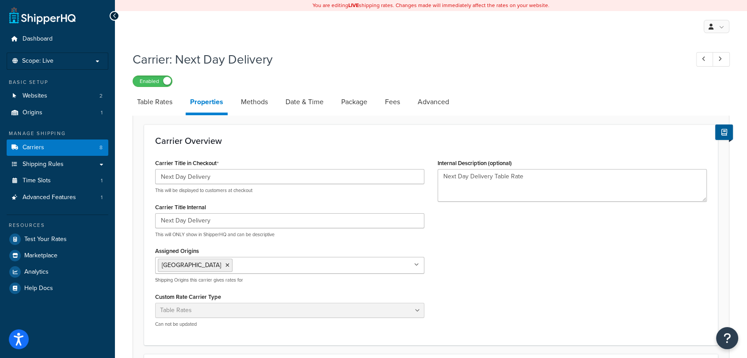
click at [297, 89] on div "Carrier: Next Day Delivery Enabled Table Rates Properties Methods Date & Time P…" at bounding box center [431, 304] width 597 height 516
click at [254, 102] on link "Methods" at bounding box center [254, 101] width 36 height 21
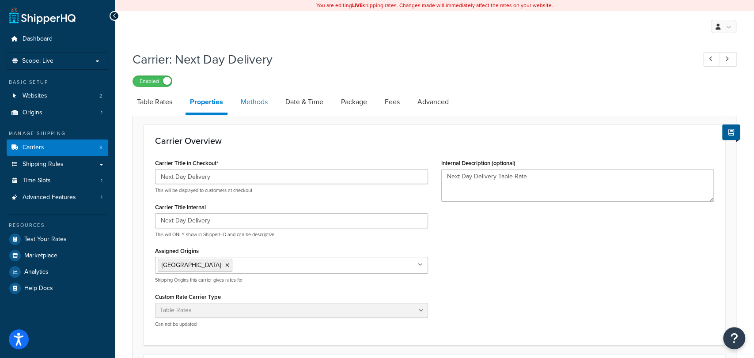
select select "25"
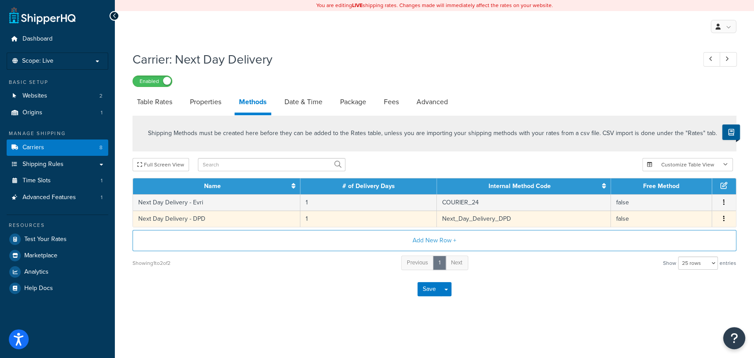
click at [724, 220] on icon "button" at bounding box center [725, 219] width 2 height 6
click at [620, 294] on div "Save Save Dropdown Save and Edit" at bounding box center [435, 289] width 604 height 36
click at [165, 102] on link "Table Rates" at bounding box center [155, 101] width 44 height 21
select select "25"
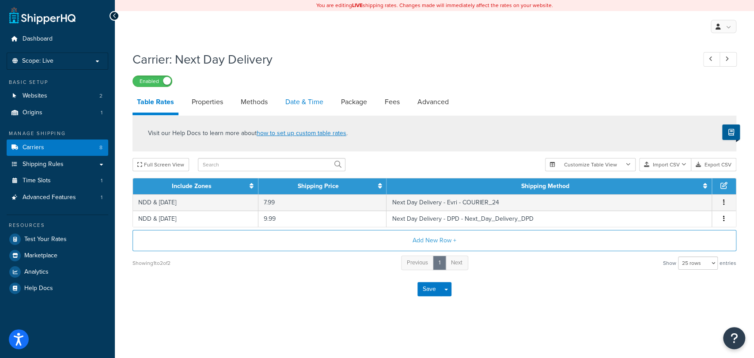
click at [297, 98] on link "Date & Time" at bounding box center [304, 101] width 47 height 21
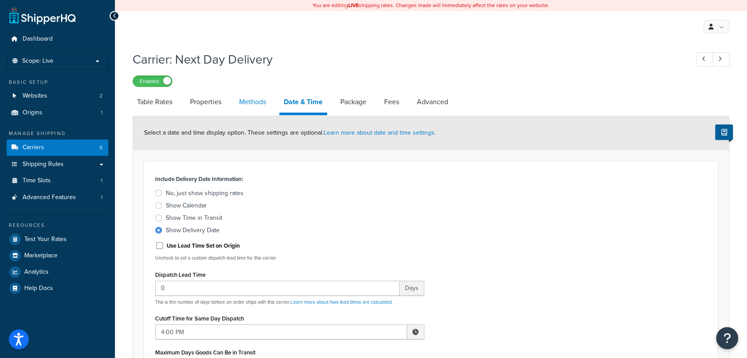
click at [251, 99] on link "Methods" at bounding box center [253, 101] width 36 height 21
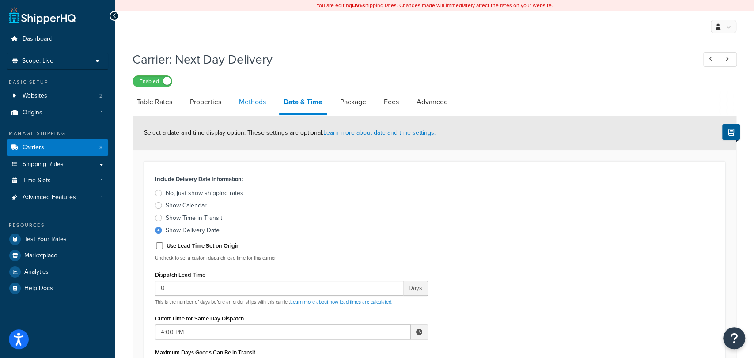
select select "25"
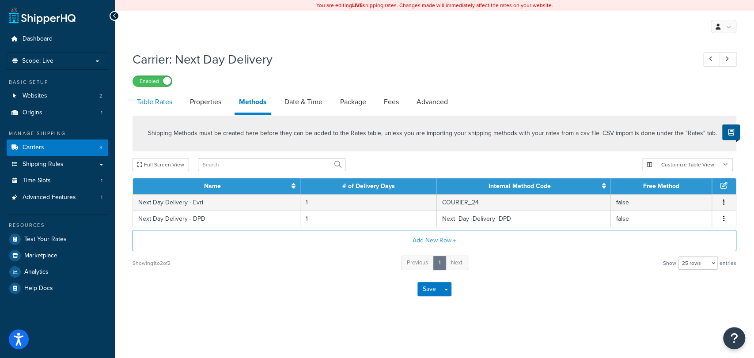
click at [153, 105] on link "Table Rates" at bounding box center [155, 101] width 44 height 21
select select "25"
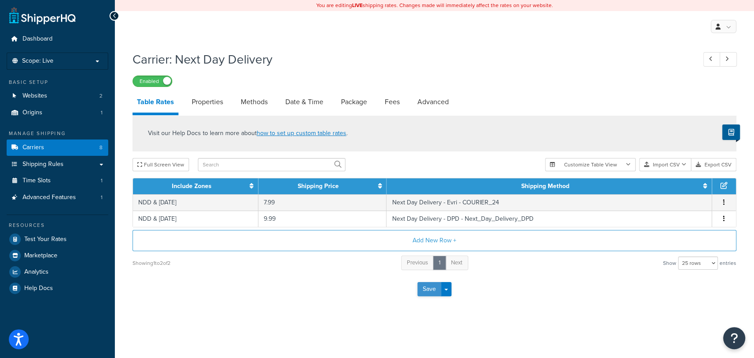
click at [429, 284] on button "Save" at bounding box center [430, 289] width 24 height 14
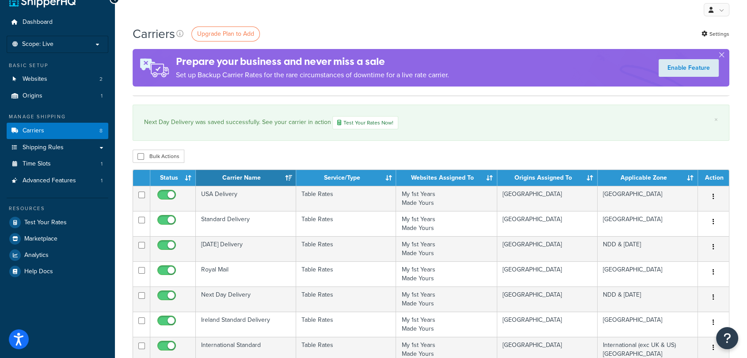
scroll to position [4, 0]
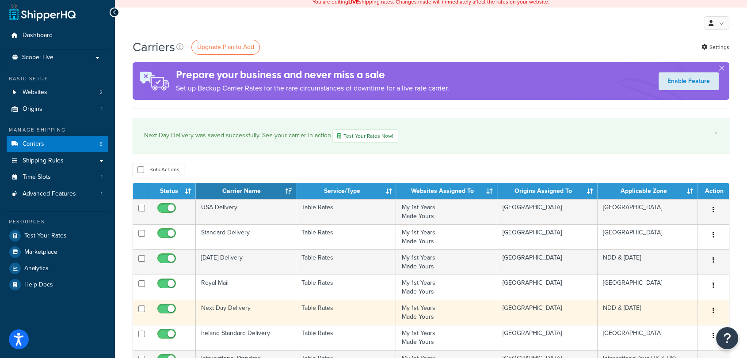
click at [264, 310] on td "Next Day Delivery" at bounding box center [246, 312] width 100 height 25
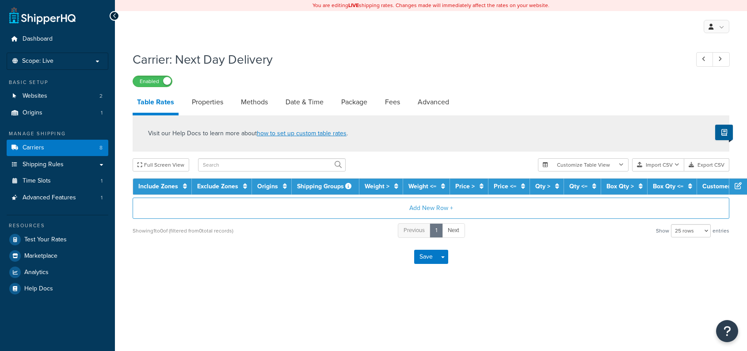
select select "25"
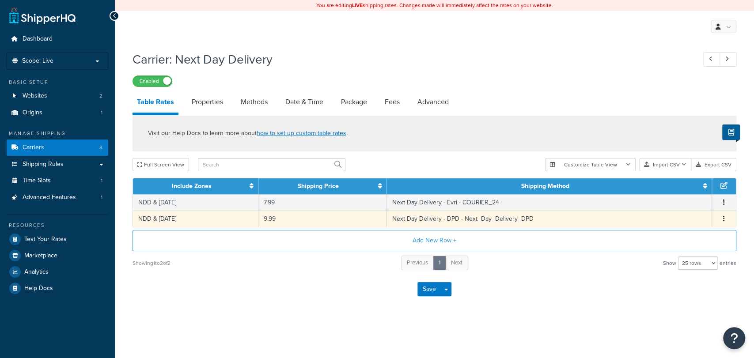
click at [721, 220] on button "button" at bounding box center [724, 219] width 7 height 10
click at [259, 99] on link "Methods" at bounding box center [254, 101] width 36 height 21
select select "25"
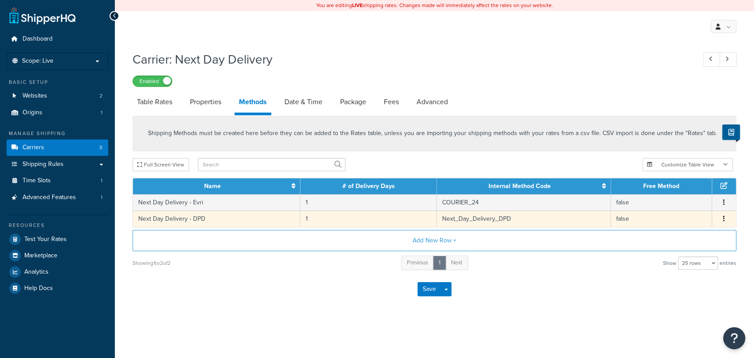
click at [724, 220] on icon "button" at bounding box center [725, 219] width 2 height 6
click at [675, 212] on div "Edit" at bounding box center [679, 210] width 63 height 18
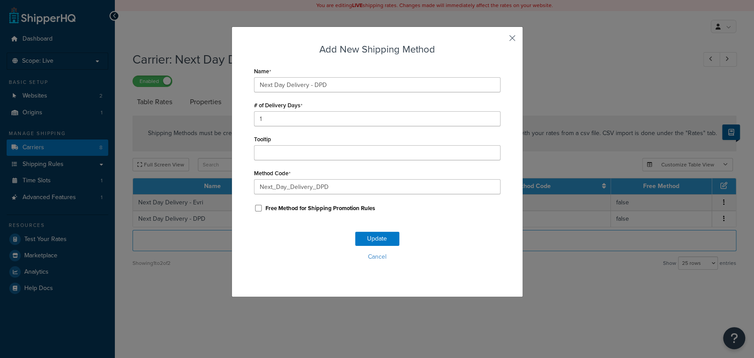
click at [501, 40] on button "button" at bounding box center [500, 41] width 2 height 2
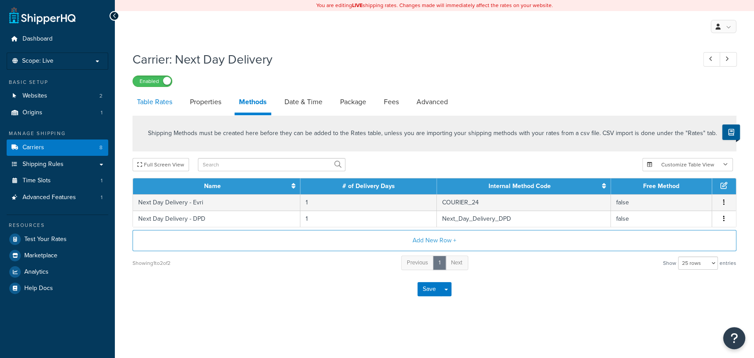
click at [149, 105] on link "Table Rates" at bounding box center [155, 101] width 44 height 21
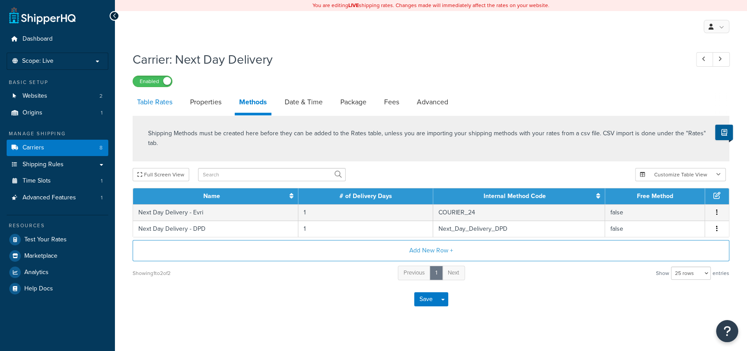
select select "25"
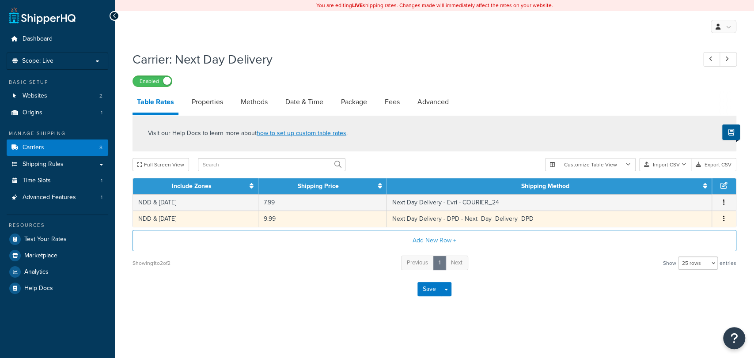
click at [354, 221] on td "9.99" at bounding box center [323, 219] width 128 height 16
select select "182205"
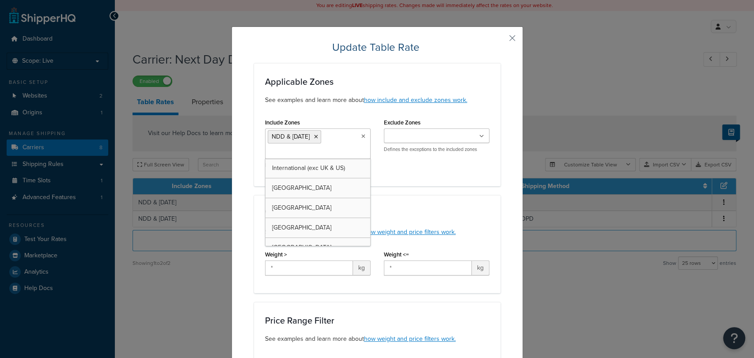
click at [345, 142] on ul "NDD & [DATE]" at bounding box center [318, 144] width 106 height 30
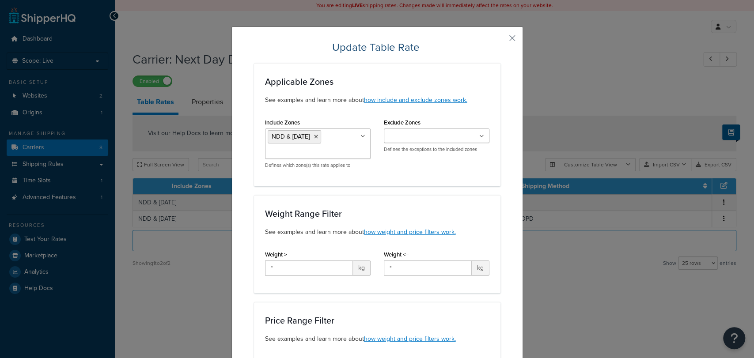
click at [402, 183] on div "Applicable Zones See examples and learn more about how include and exclude zone…" at bounding box center [377, 124] width 247 height 123
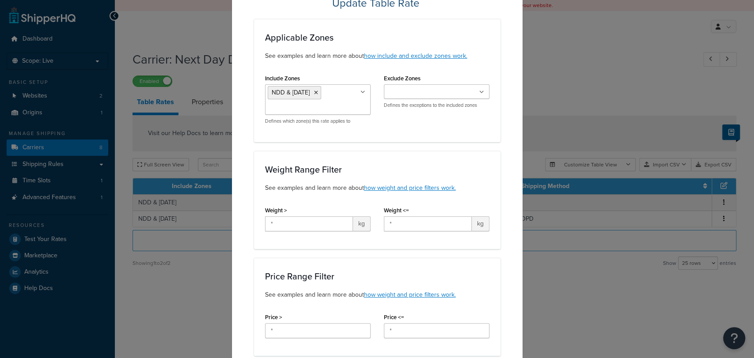
scroll to position [0, 0]
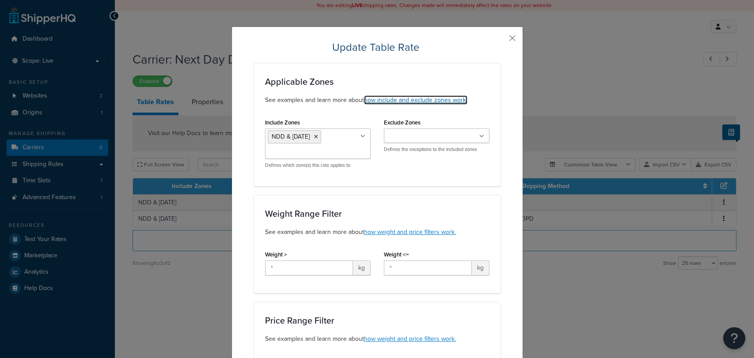
click at [423, 99] on link "how include and exclude zones work." at bounding box center [415, 99] width 103 height 9
click at [501, 40] on button "button" at bounding box center [500, 41] width 2 height 2
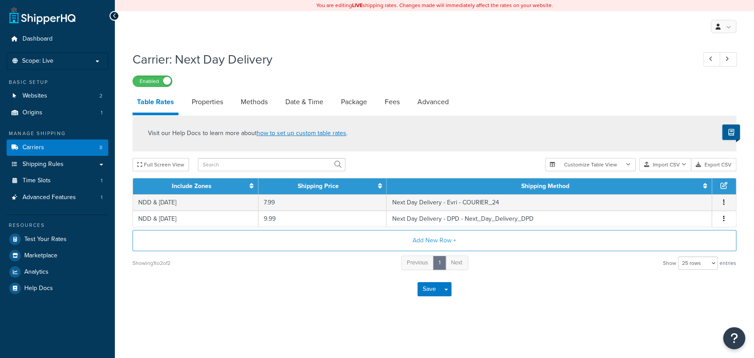
click at [521, 293] on div "Save Save Dropdown Save and Edit" at bounding box center [435, 289] width 604 height 36
click at [264, 110] on link "Methods" at bounding box center [254, 101] width 36 height 21
select select "25"
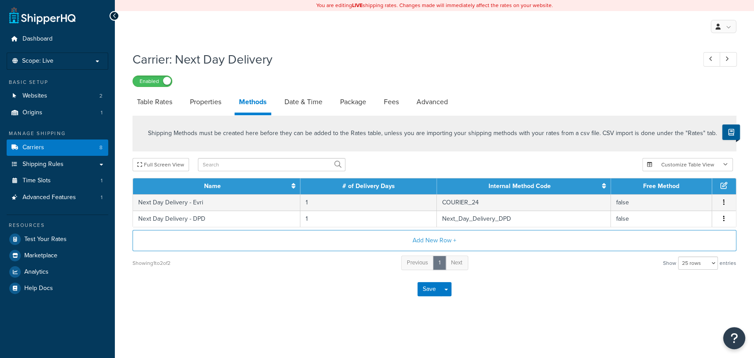
click at [538, 299] on div "Save Save Dropdown Save and Edit" at bounding box center [435, 289] width 604 height 36
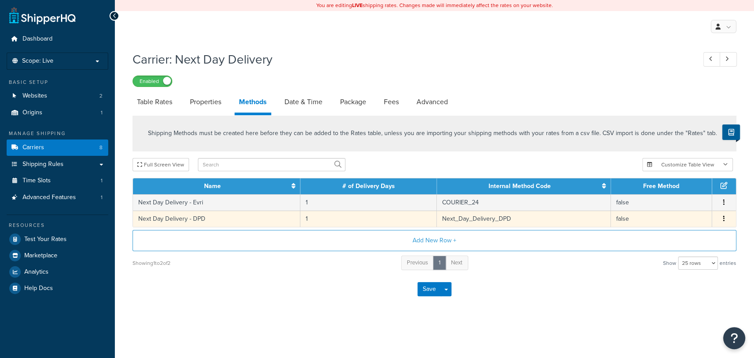
click at [725, 220] on button "button" at bounding box center [724, 219] width 7 height 10
click at [693, 209] on div "Edit" at bounding box center [679, 210] width 63 height 18
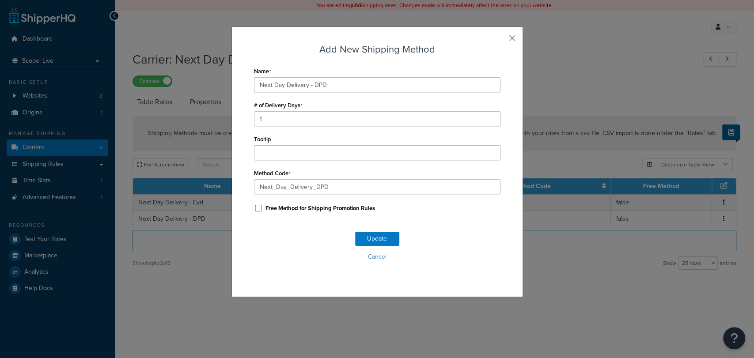
click at [501, 40] on button "button" at bounding box center [500, 41] width 2 height 2
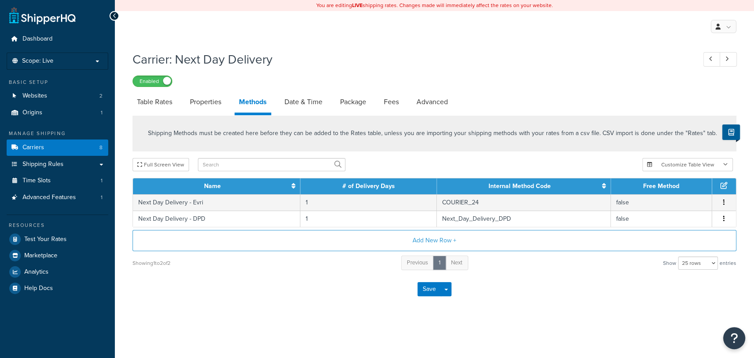
click at [510, 38] on div "My Profile Billing Global Settings Contact Us Logout" at bounding box center [435, 26] width 640 height 31
click at [158, 104] on link "Table Rates" at bounding box center [155, 101] width 44 height 21
select select "25"
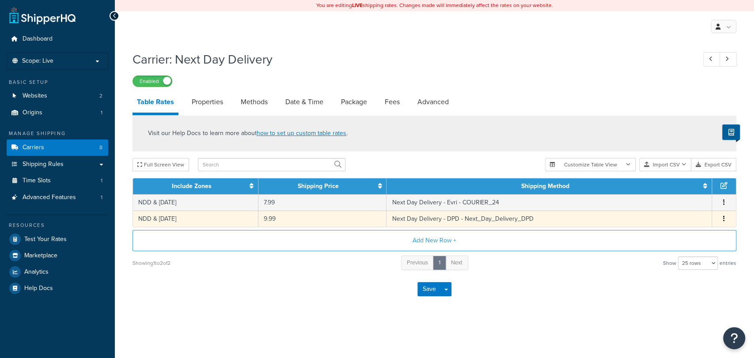
click at [727, 216] on button "button" at bounding box center [724, 219] width 7 height 10
click at [669, 196] on div "Edit" at bounding box center [679, 201] width 63 height 18
select select "182205"
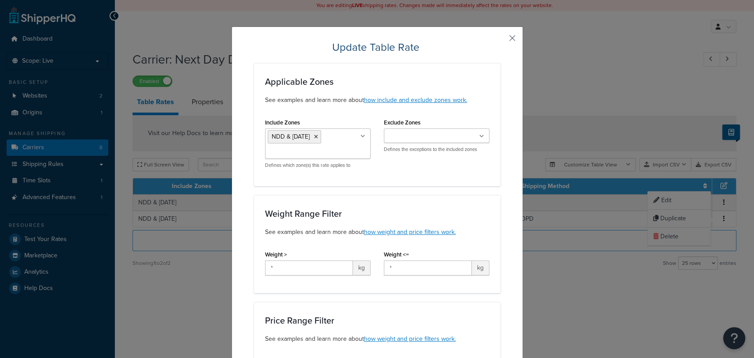
click at [501, 40] on button "button" at bounding box center [500, 41] width 2 height 2
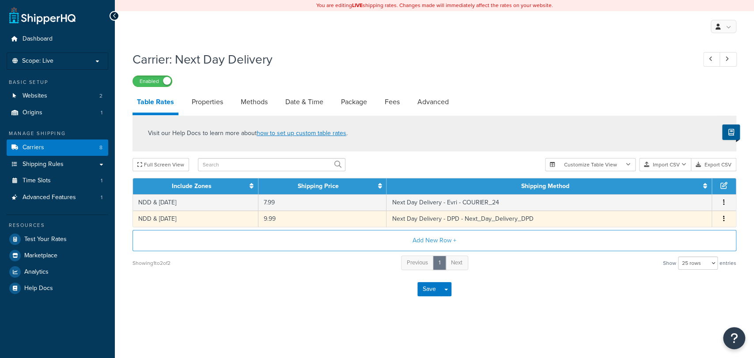
click at [725, 221] on button "button" at bounding box center [724, 219] width 7 height 10
click at [611, 252] on div "Add New Row + Showing 1 to 2 of 2 Previous 1 Next Show 10 rows 15 rows 25 rows …" at bounding box center [435, 250] width 604 height 41
click at [281, 104] on link "Date & Time" at bounding box center [304, 101] width 47 height 21
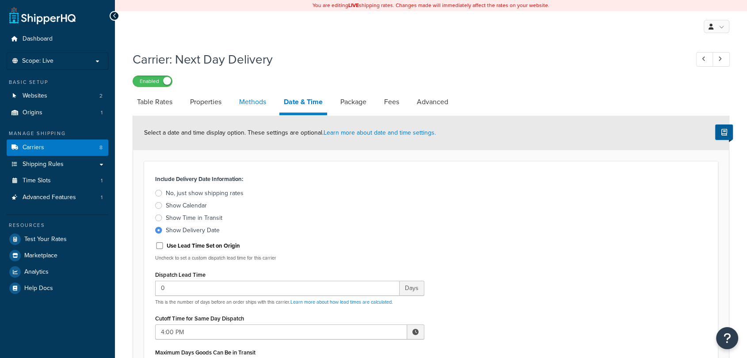
click at [252, 99] on link "Methods" at bounding box center [253, 101] width 36 height 21
select select "25"
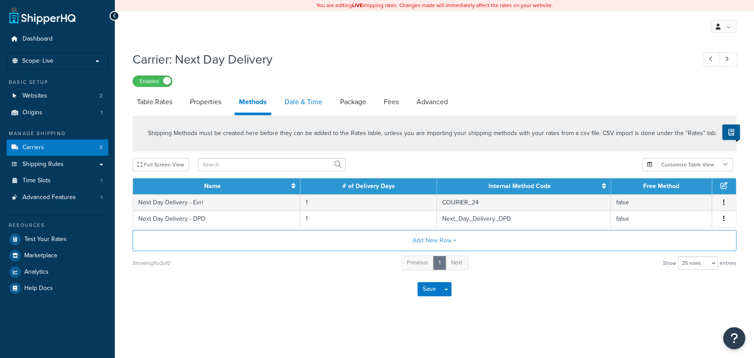
click at [294, 97] on link "Date & Time" at bounding box center [303, 101] width 47 height 21
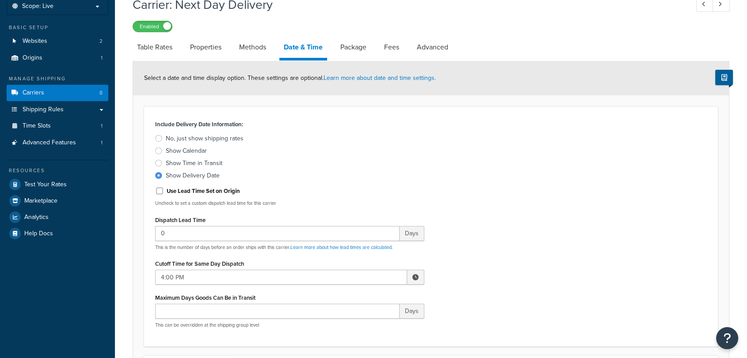
scroll to position [31, 0]
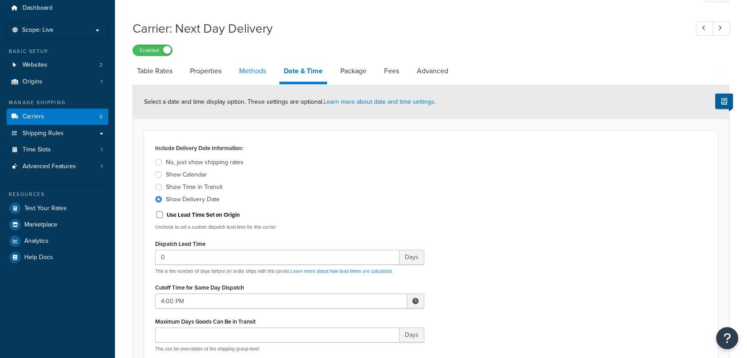
click at [259, 66] on link "Methods" at bounding box center [253, 71] width 36 height 21
select select "25"
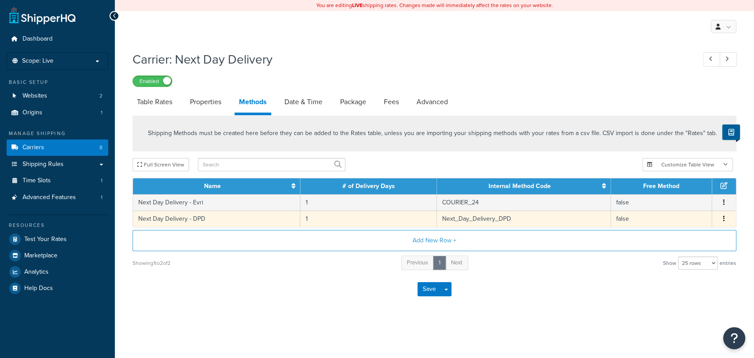
click at [723, 218] on button "button" at bounding box center [724, 219] width 7 height 10
click at [676, 209] on div "Edit" at bounding box center [679, 210] width 63 height 18
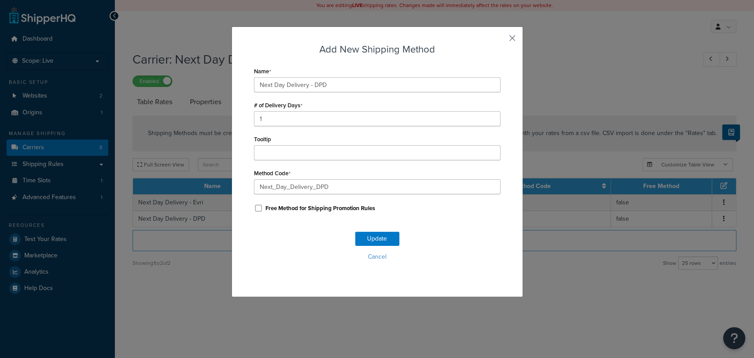
click at [501, 40] on button "button" at bounding box center [500, 41] width 2 height 2
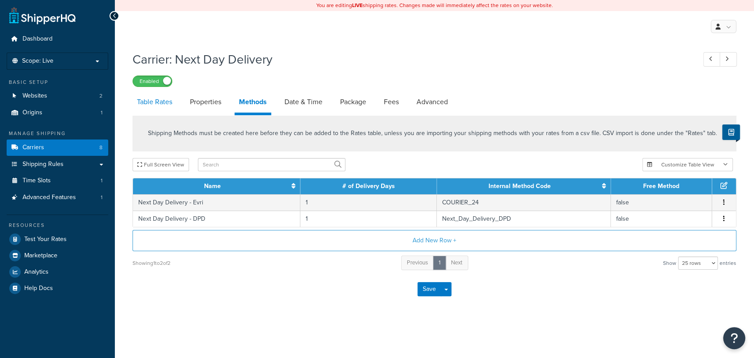
click at [155, 104] on link "Table Rates" at bounding box center [155, 101] width 44 height 21
select select "25"
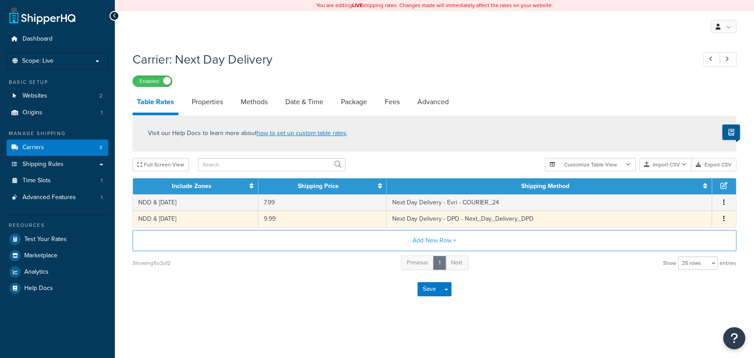
click at [725, 217] on icon "button" at bounding box center [725, 219] width 2 height 6
click at [670, 243] on div "Delete" at bounding box center [679, 237] width 63 height 18
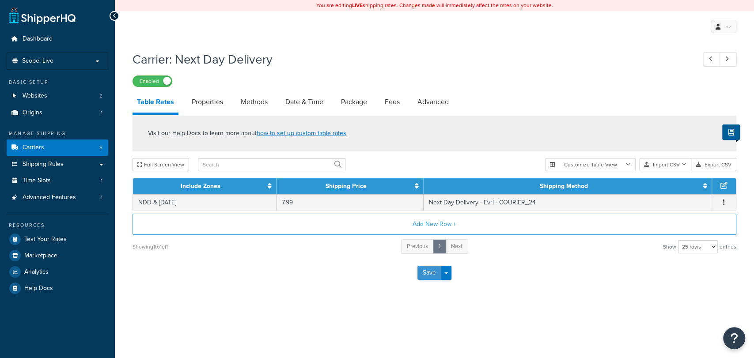
click at [428, 269] on button "Save" at bounding box center [430, 273] width 24 height 14
